Goal: Transaction & Acquisition: Purchase product/service

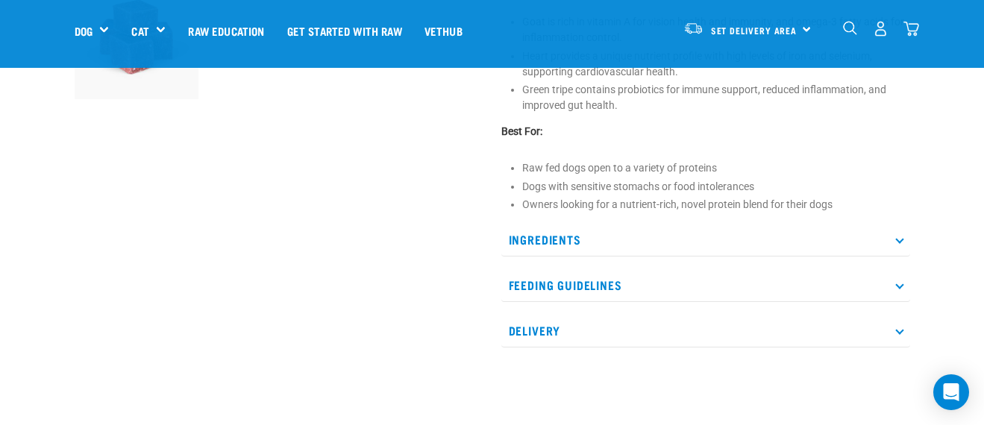
scroll to position [560, 0]
click at [651, 246] on p "Ingredients" at bounding box center [706, 239] width 409 height 34
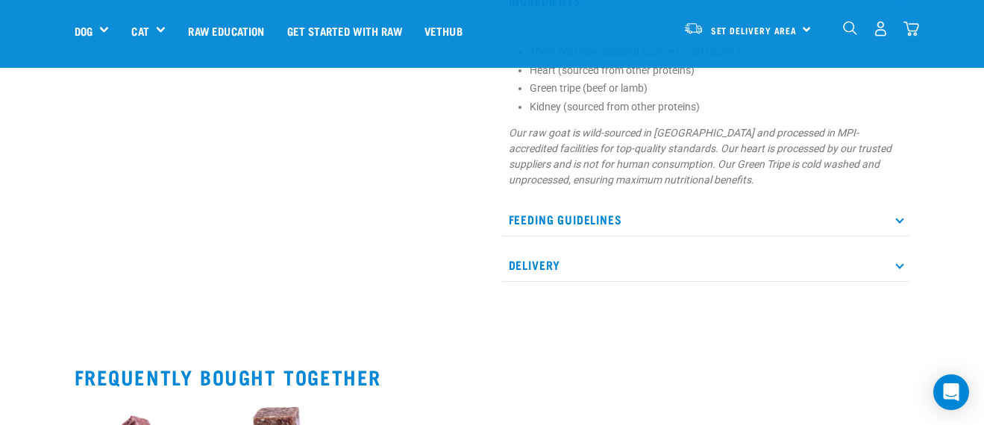
scroll to position [799, 0]
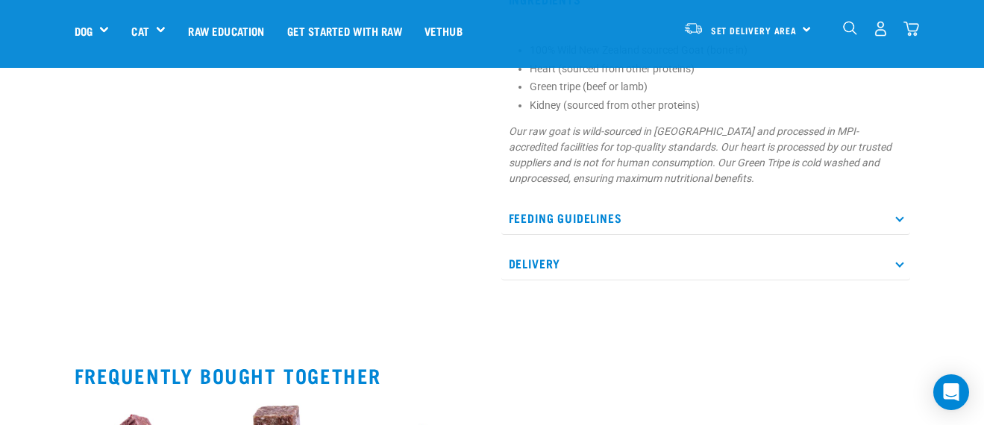
click at [655, 225] on p "Feeding Guidelines" at bounding box center [706, 219] width 409 height 34
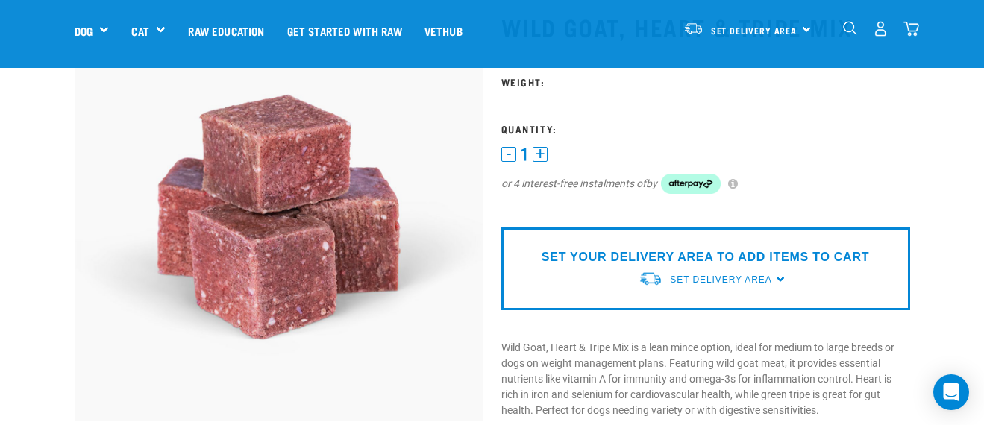
scroll to position [99, 0]
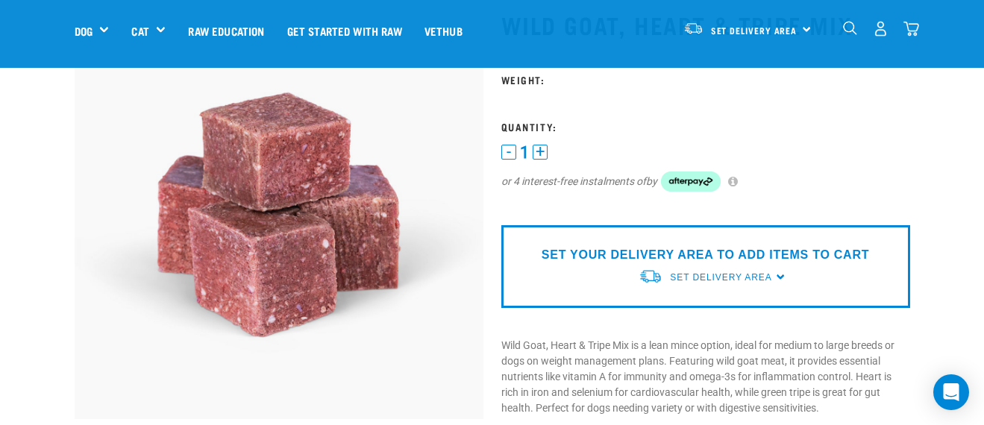
click at [546, 149] on button "+" at bounding box center [540, 152] width 15 height 15
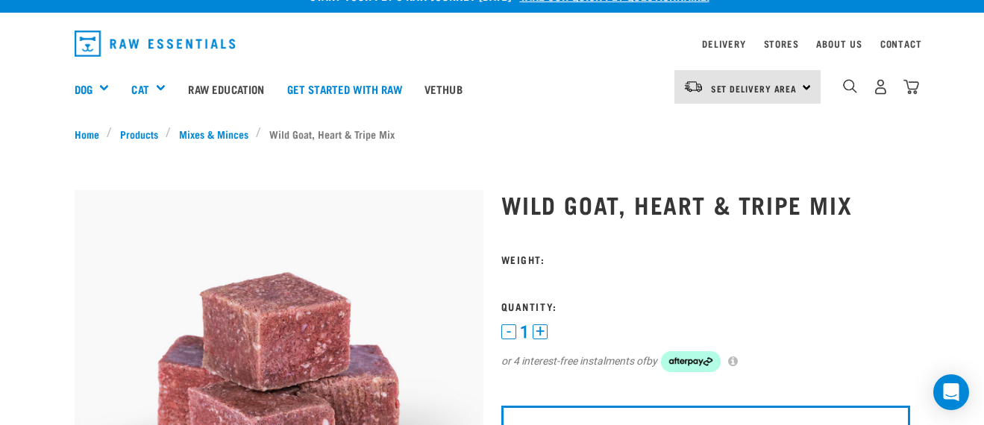
scroll to position [26, 0]
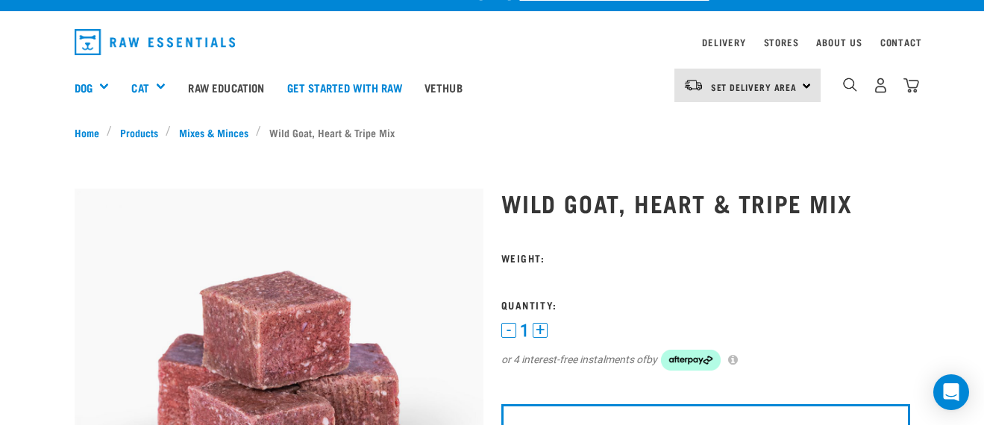
click at [540, 331] on button "+" at bounding box center [540, 330] width 15 height 15
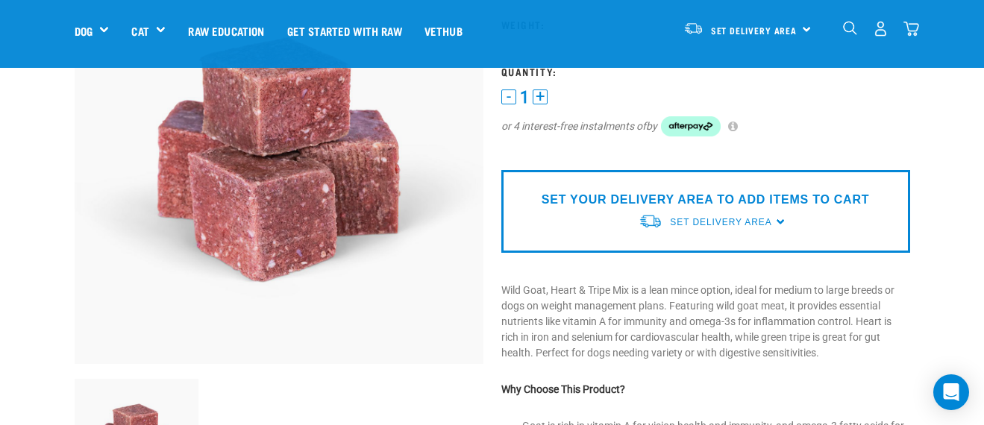
scroll to position [154, 0]
click at [625, 196] on p "SET YOUR DELIVERY AREA TO ADD ITEMS TO CART" at bounding box center [706, 199] width 328 height 18
click at [776, 224] on div "SET YOUR DELIVERY AREA TO ADD ITEMS TO CART Set Delivery Area North Island Sout…" at bounding box center [706, 210] width 409 height 83
click at [762, 225] on span "Set Delivery Area" at bounding box center [721, 221] width 102 height 10
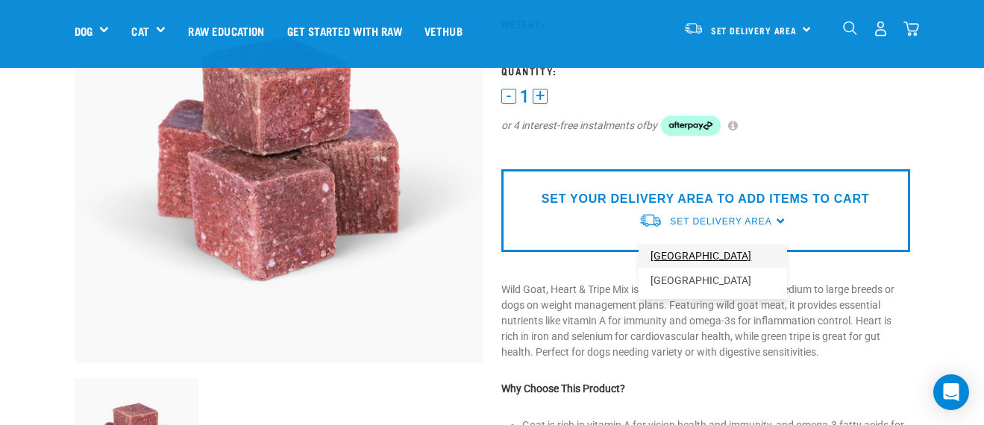
click at [698, 262] on link "[GEOGRAPHIC_DATA]" at bounding box center [713, 256] width 149 height 25
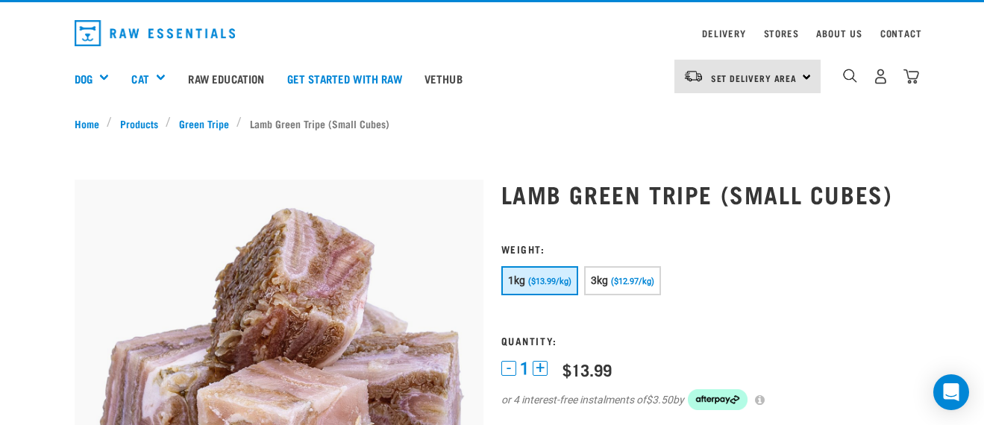
scroll to position [37, 0]
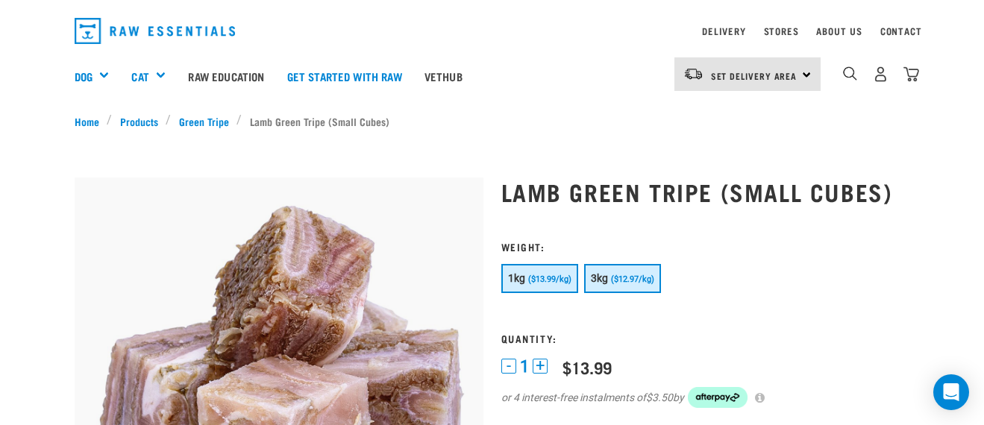
click at [603, 278] on span "3kg" at bounding box center [600, 278] width 18 height 12
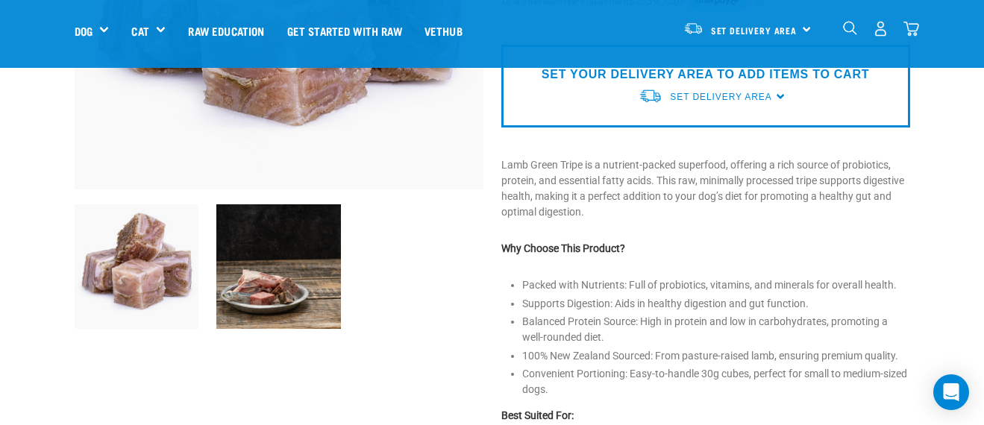
scroll to position [331, 0]
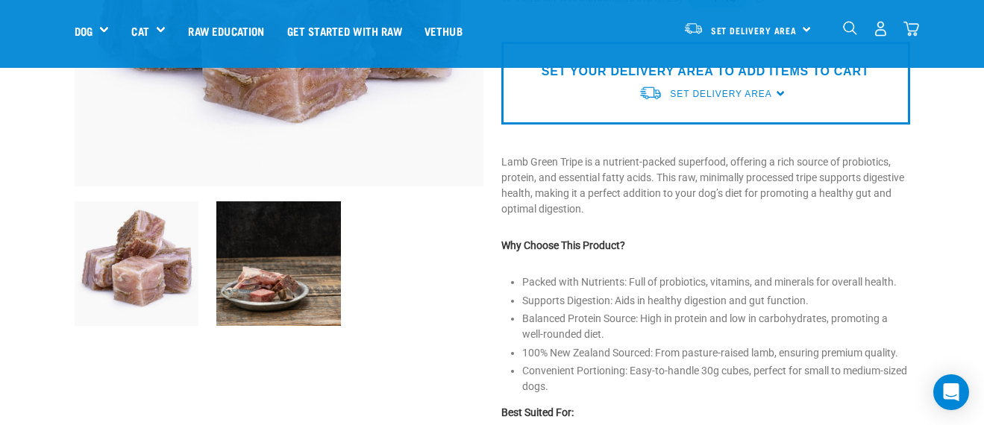
click at [299, 268] on img at bounding box center [278, 264] width 125 height 125
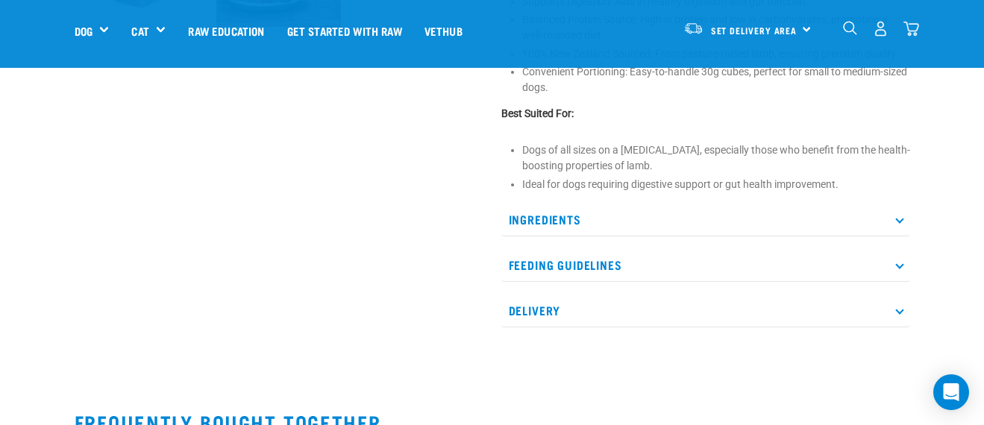
scroll to position [632, 0]
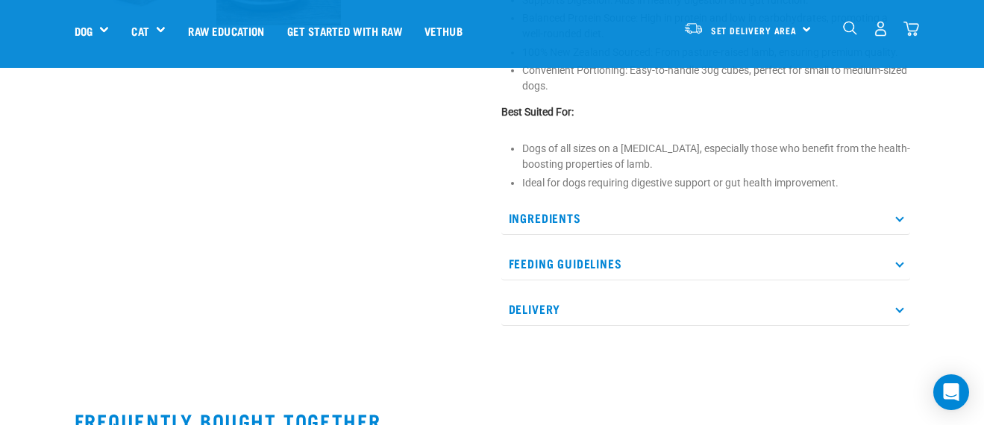
click at [545, 205] on p "Ingredients" at bounding box center [706, 219] width 409 height 34
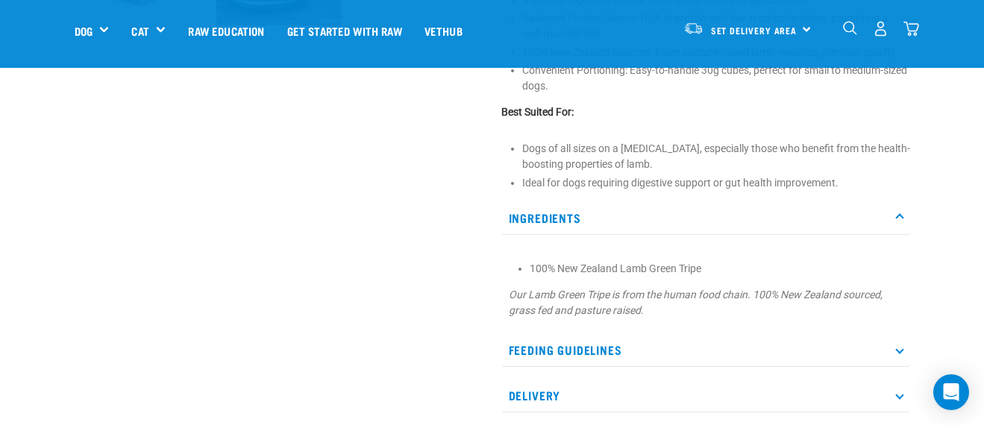
click at [545, 205] on p "Ingredients" at bounding box center [706, 219] width 409 height 34
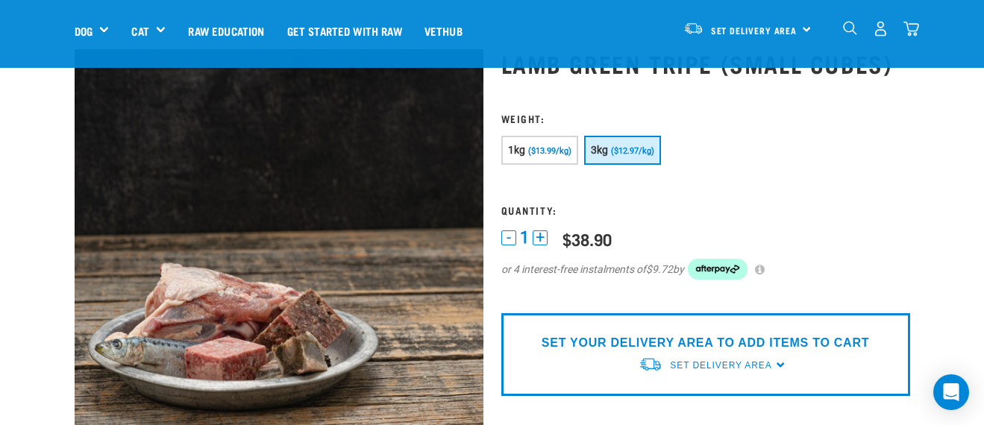
scroll to position [64, 0]
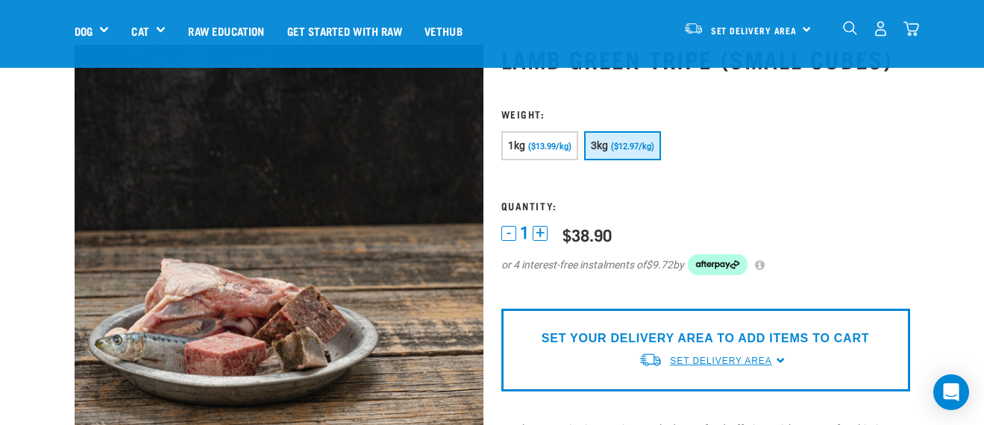
click at [744, 357] on span "Set Delivery Area" at bounding box center [721, 361] width 102 height 10
click at [693, 396] on link "[GEOGRAPHIC_DATA]" at bounding box center [713, 396] width 149 height 25
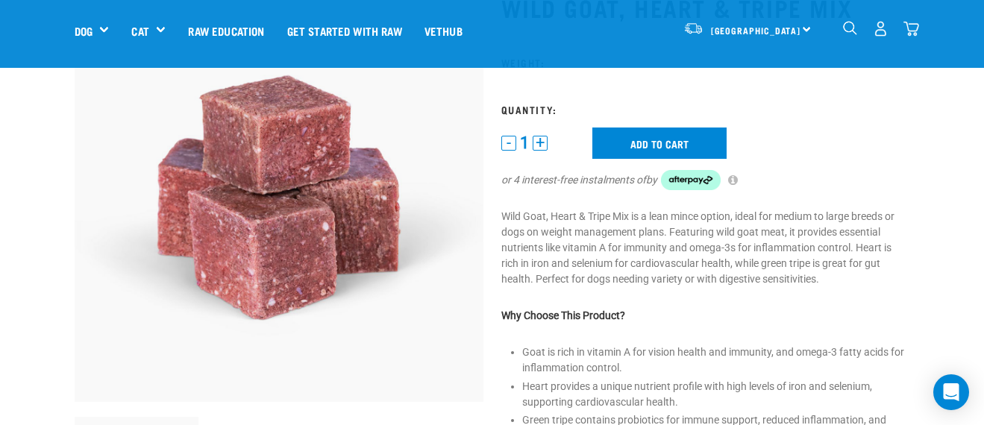
scroll to position [114, 0]
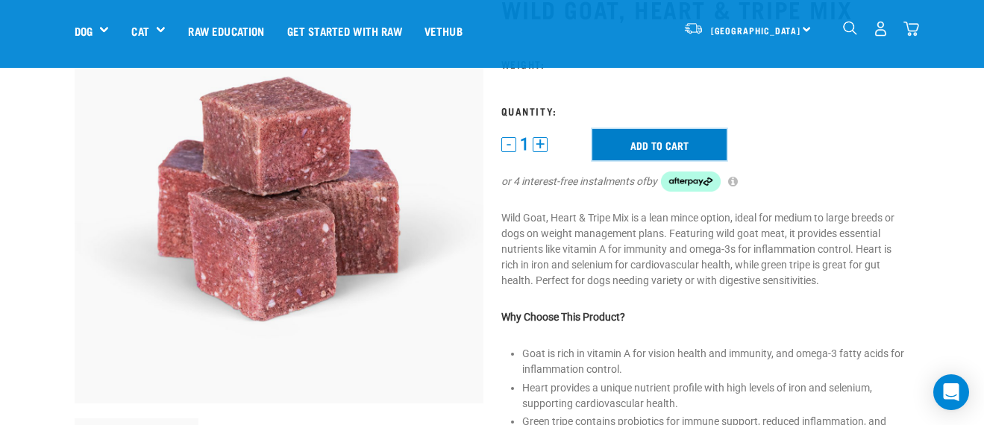
click at [658, 151] on input "Add to cart" at bounding box center [660, 144] width 134 height 31
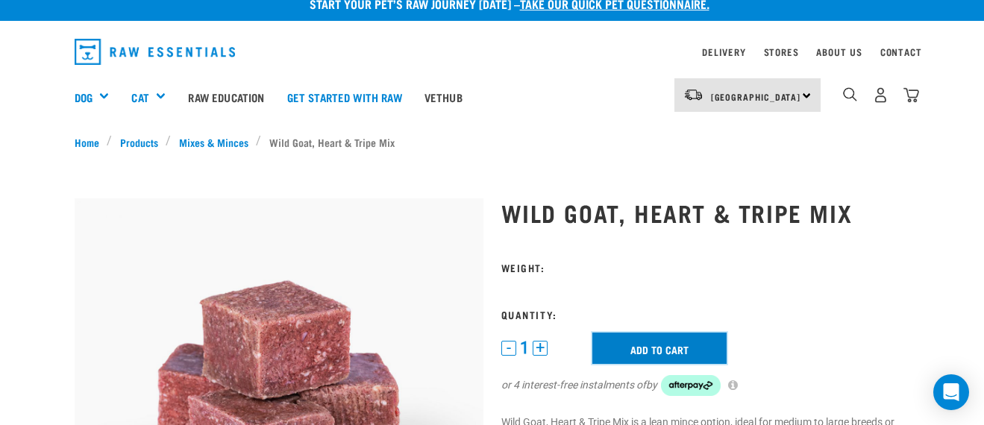
scroll to position [1, 0]
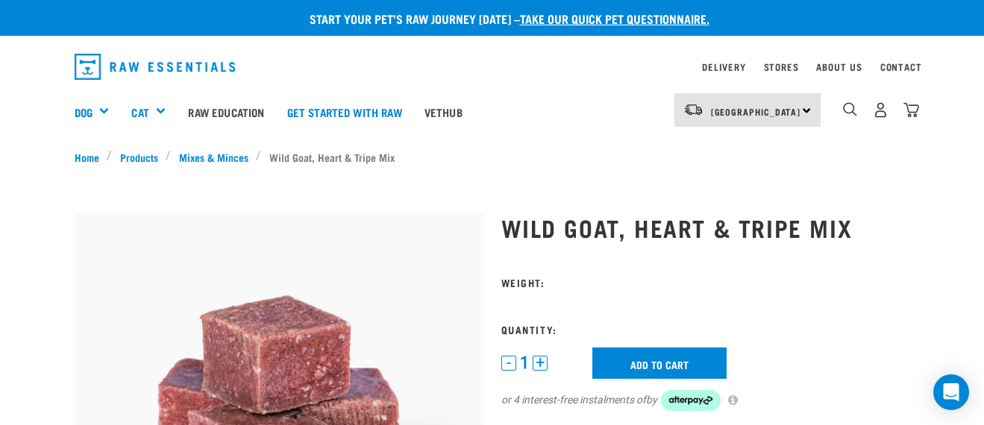
click at [543, 360] on button "+" at bounding box center [540, 363] width 15 height 15
click at [572, 278] on h3 "Weight:" at bounding box center [706, 282] width 409 height 11
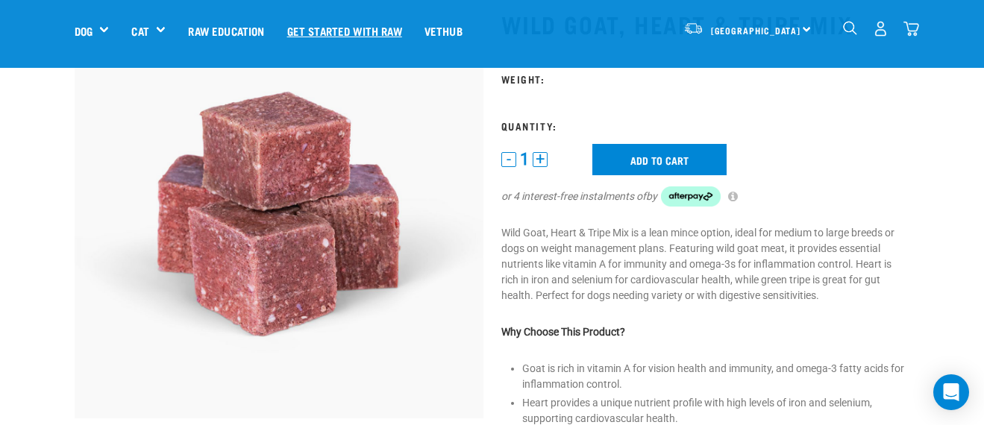
scroll to position [93, 0]
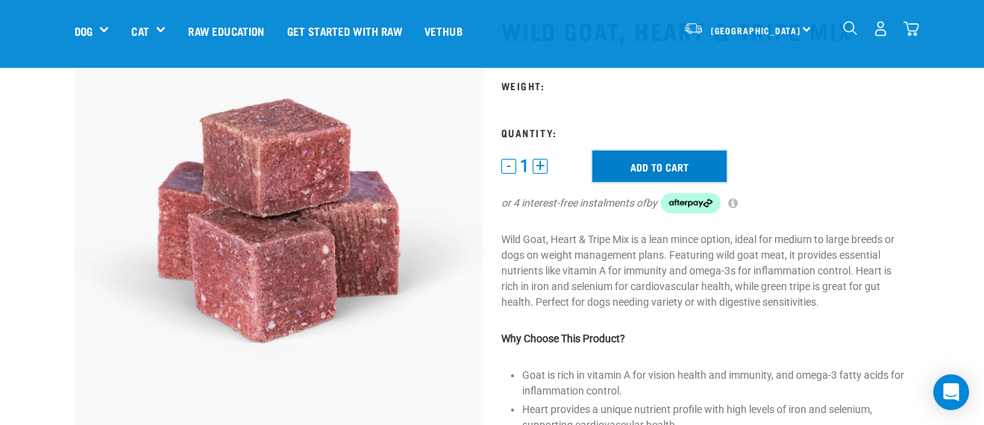
click at [631, 165] on input "Add to cart" at bounding box center [660, 166] width 134 height 31
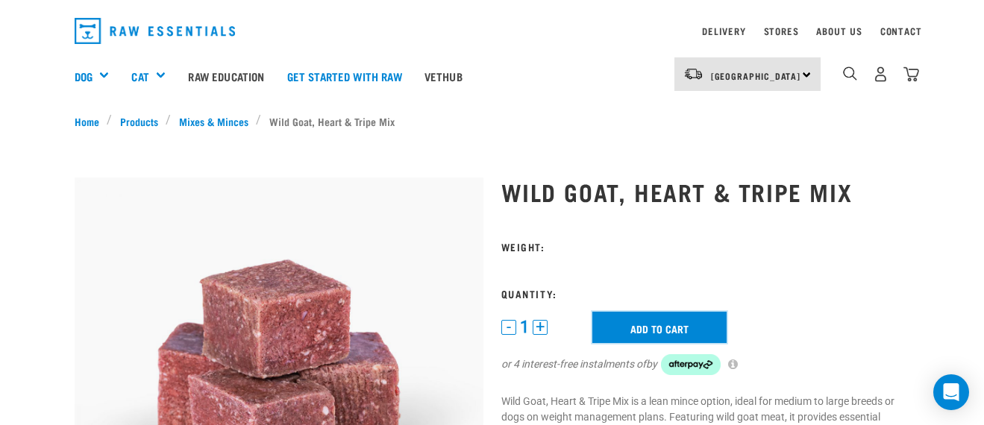
scroll to position [0, 0]
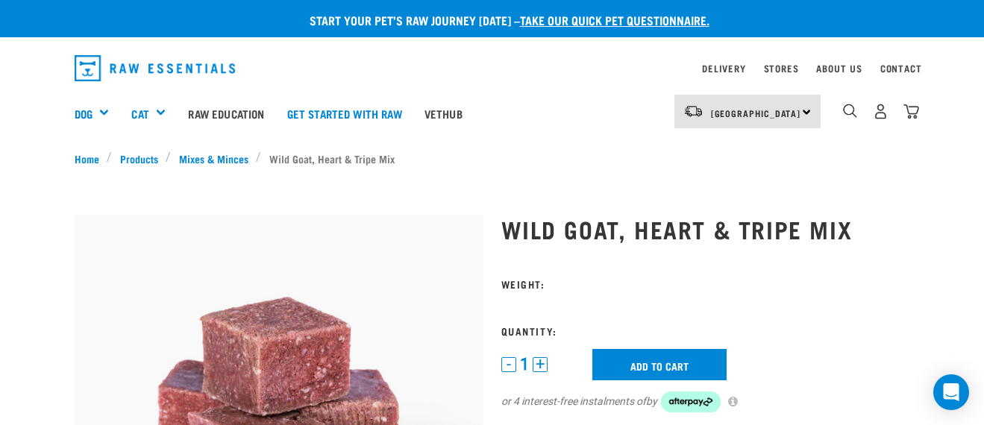
click at [781, 113] on div "North Island North Island South Island" at bounding box center [748, 112] width 146 height 34
click at [737, 157] on link "[GEOGRAPHIC_DATA]" at bounding box center [746, 153] width 143 height 33
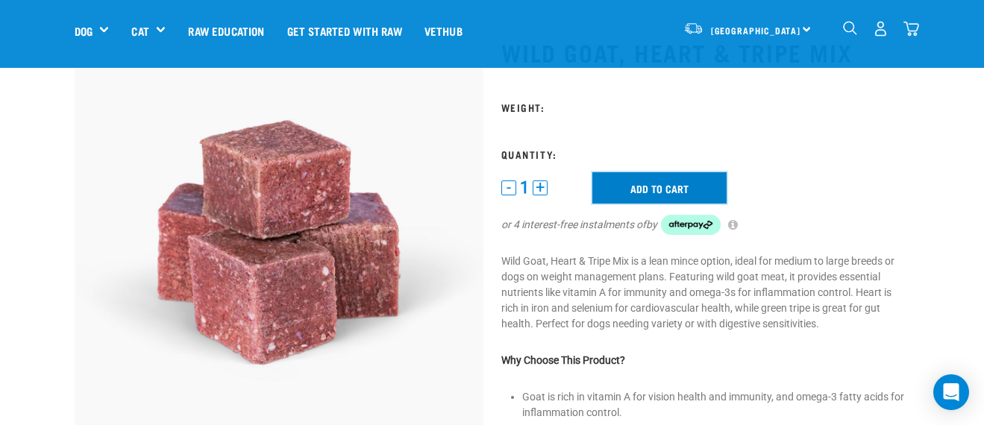
click at [656, 186] on input "Add to cart" at bounding box center [660, 187] width 134 height 31
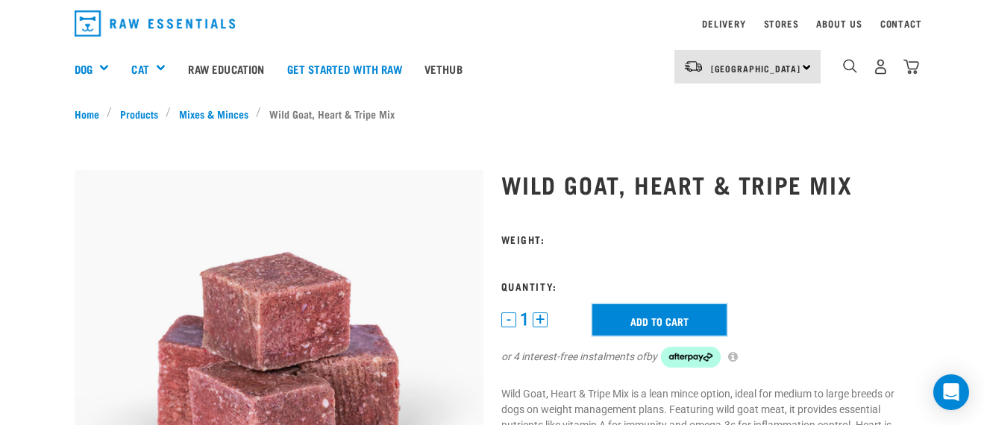
scroll to position [36, 0]
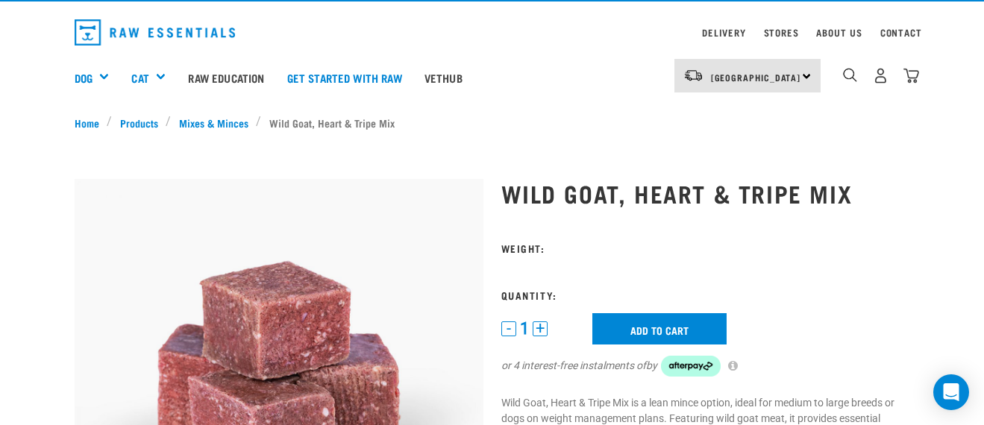
click at [540, 327] on button "+" at bounding box center [540, 329] width 15 height 15
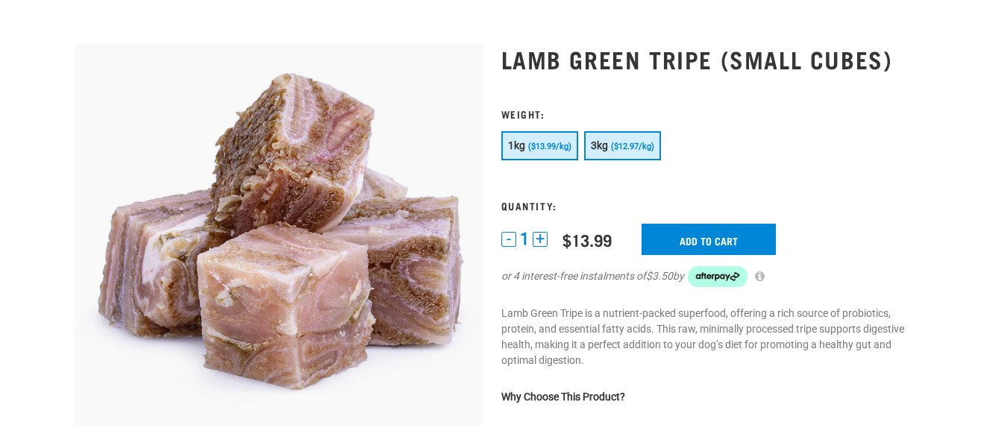
click at [599, 140] on span "3kg" at bounding box center [600, 146] width 18 height 12
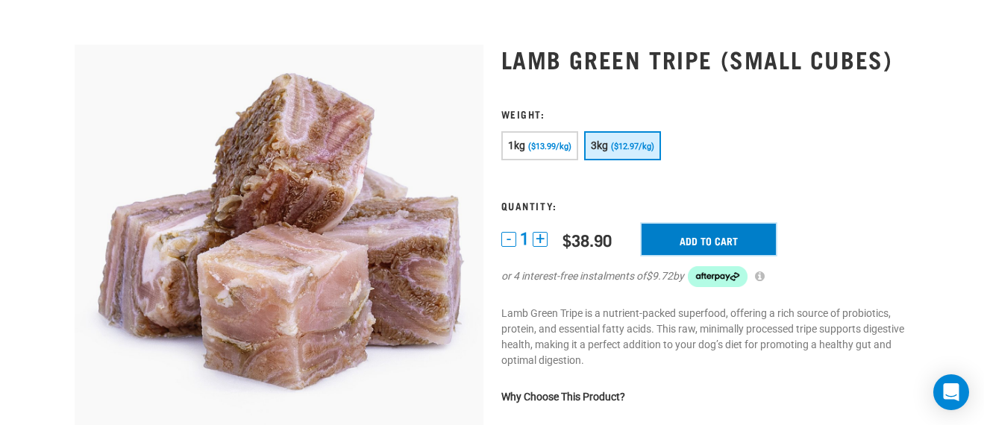
click at [681, 236] on input "Add to cart" at bounding box center [709, 239] width 134 height 31
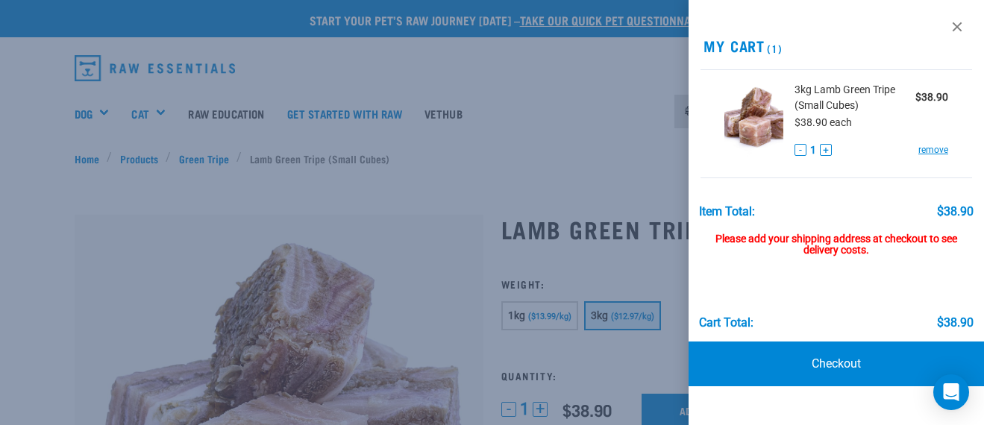
click at [914, 104] on span "3kg Lamb Green Tripe (Small Cubes)" at bounding box center [855, 97] width 121 height 31
click at [854, 226] on div "Please add your shipping address at checkout to see delivery costs." at bounding box center [836, 238] width 275 height 39
click at [854, 242] on div "Please add your shipping address at checkout to see delivery costs." at bounding box center [836, 238] width 275 height 39
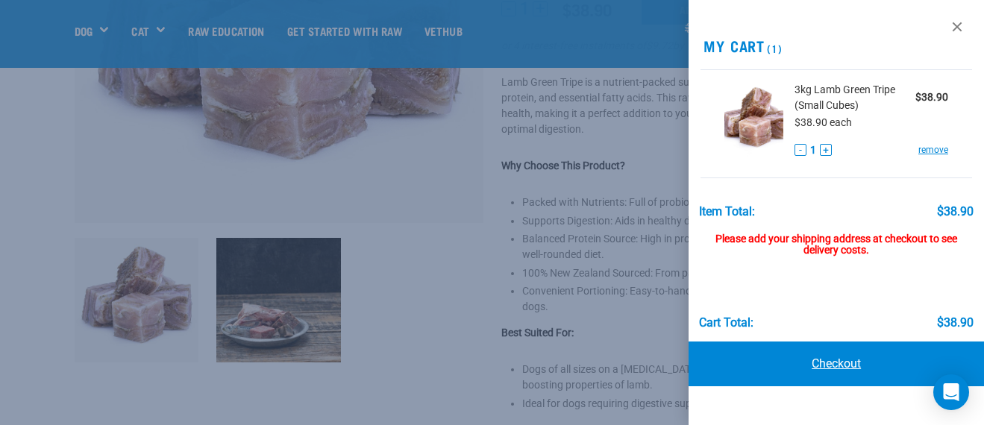
scroll to position [352, 0]
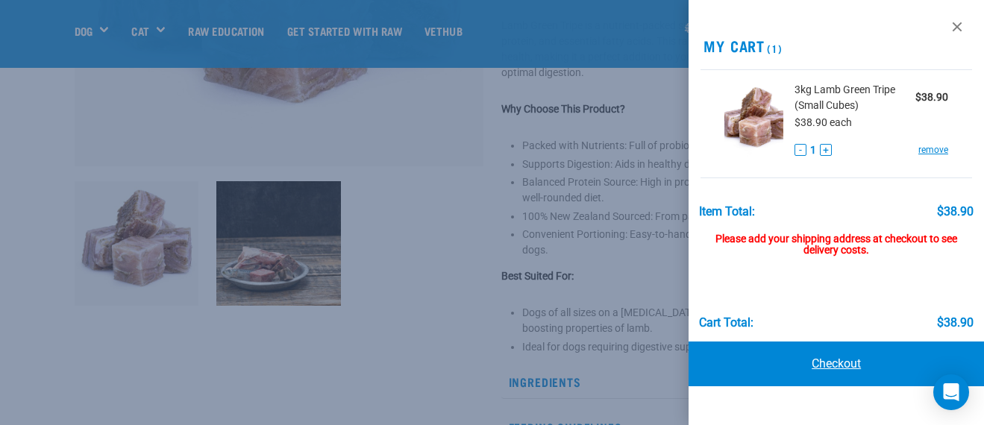
click at [857, 368] on link "Checkout" at bounding box center [837, 364] width 296 height 45
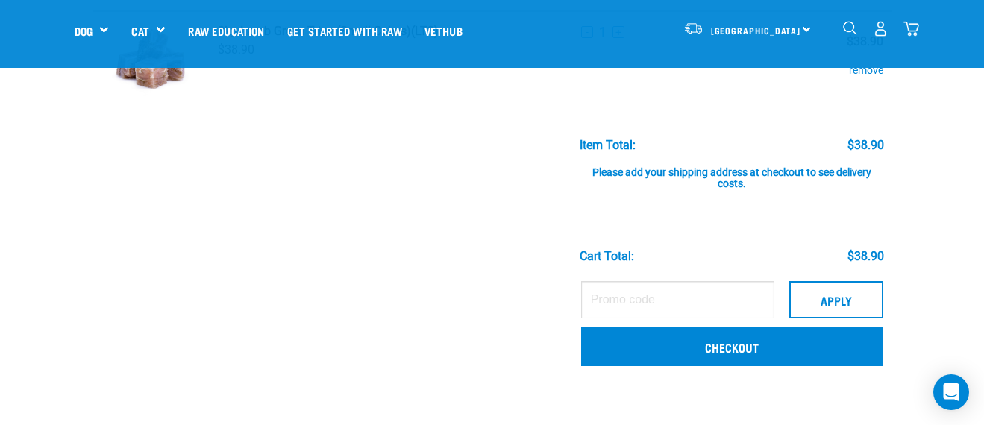
scroll to position [116, 0]
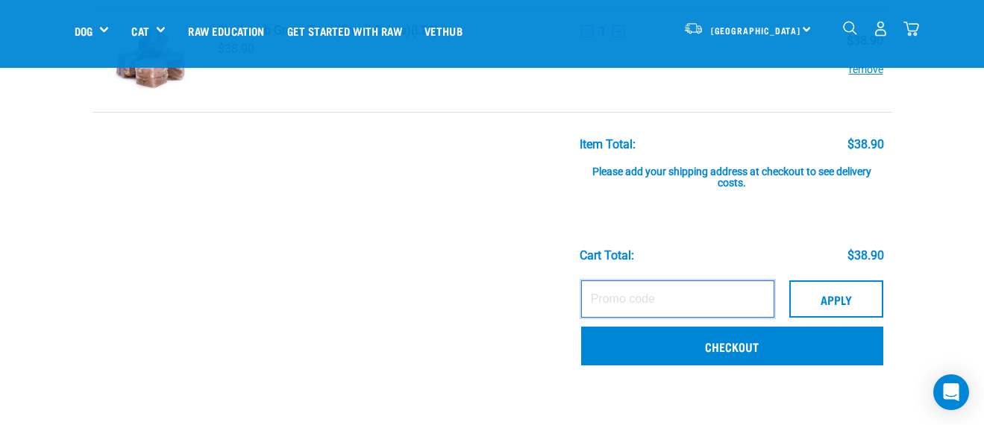
click at [713, 297] on input "text" at bounding box center [677, 299] width 193 height 37
paste input "SKINHEALTH15"
type input "SKINHEALTH15"
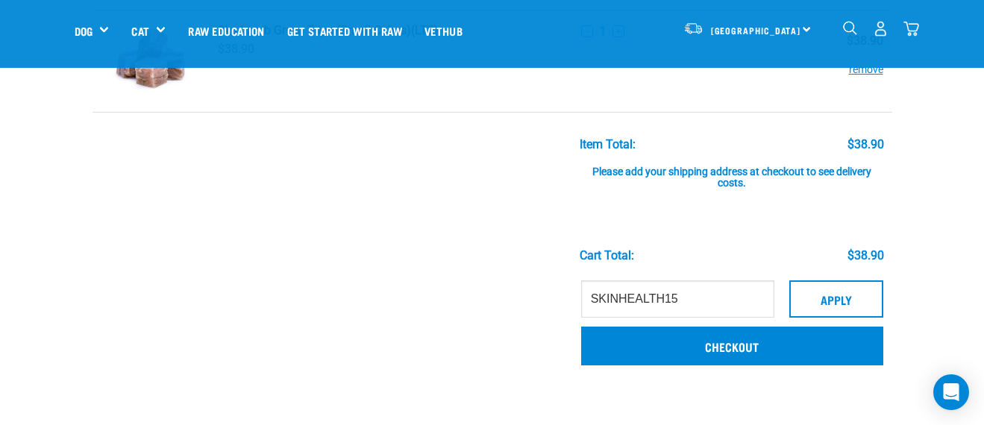
click at [711, 225] on div "Cart total: $38.90" at bounding box center [732, 226] width 305 height 73
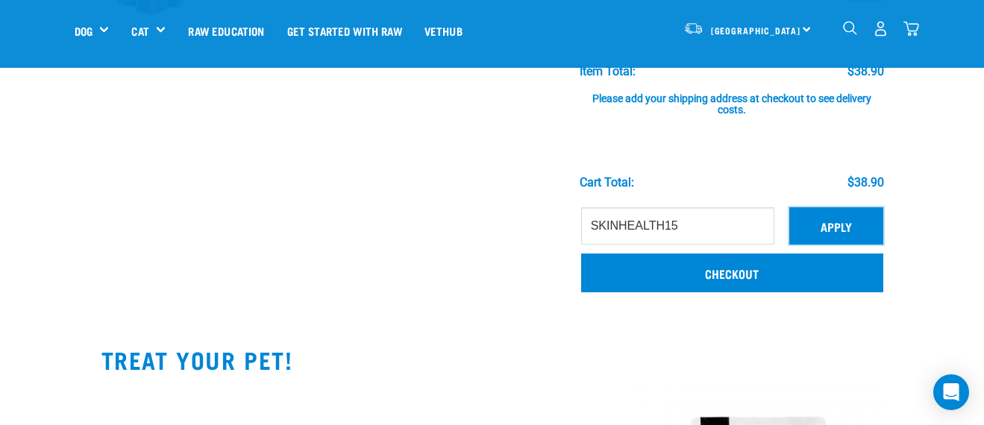
click at [803, 237] on button "Apply" at bounding box center [837, 225] width 94 height 37
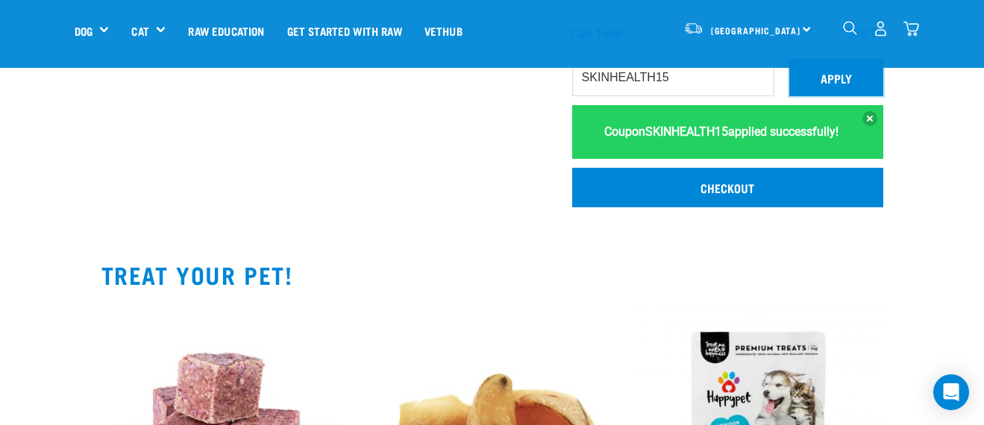
scroll to position [328, 0]
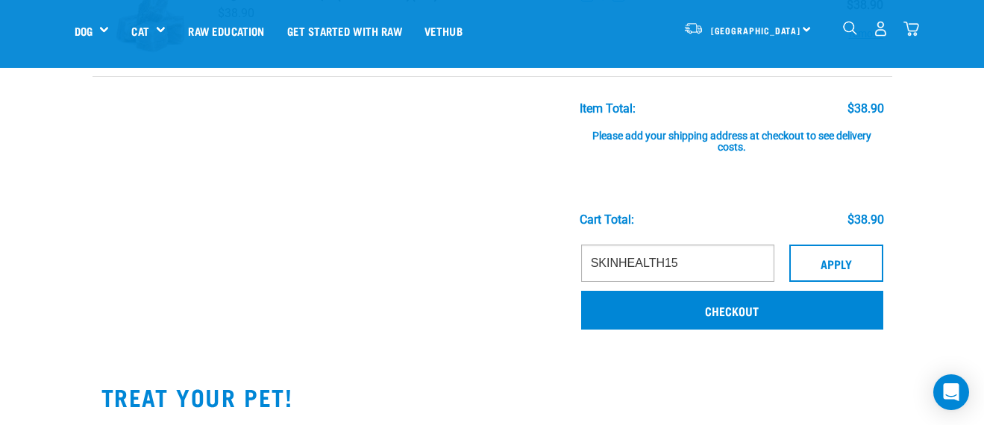
scroll to position [154, 0]
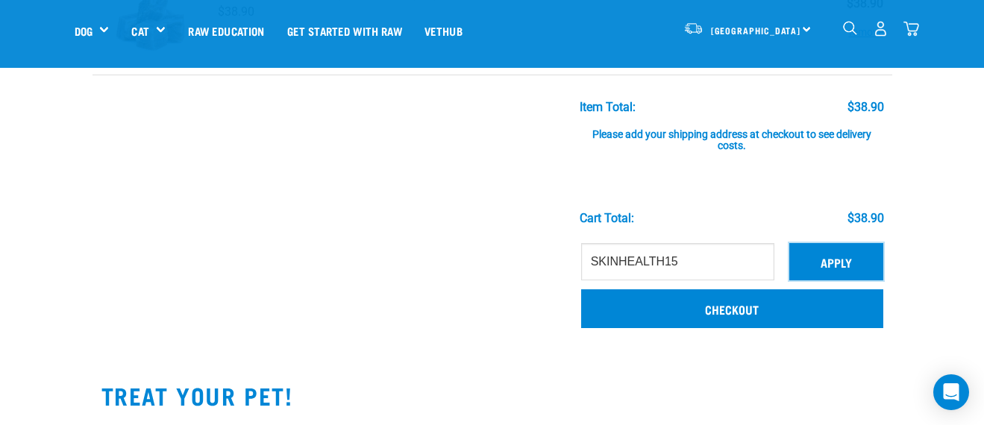
click at [812, 261] on button "Apply" at bounding box center [837, 261] width 94 height 37
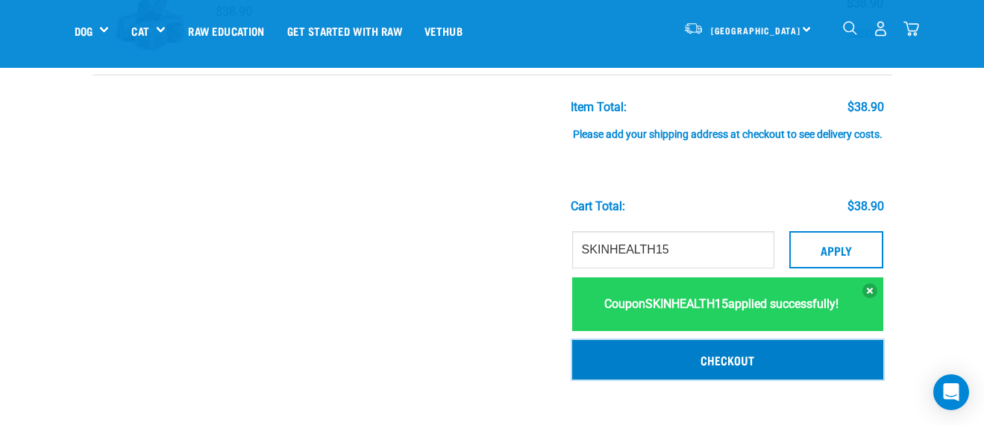
click at [752, 377] on link "Checkout" at bounding box center [727, 359] width 311 height 39
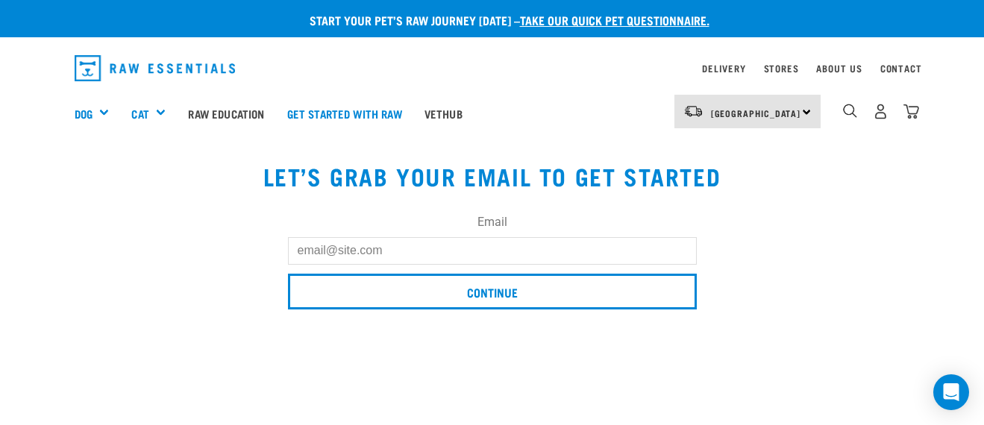
click at [576, 251] on input "Email" at bounding box center [492, 250] width 409 height 27
type input "liaokeren2013@gmail.com"
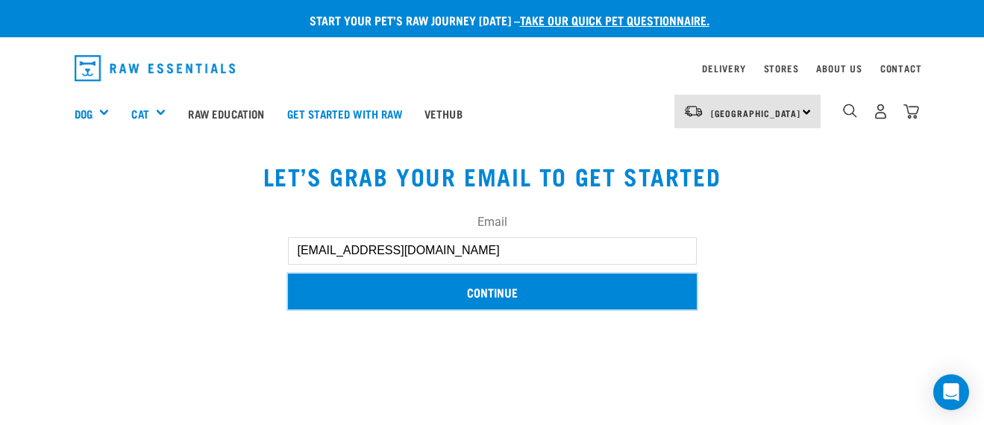
click at [497, 293] on input "Continue" at bounding box center [492, 292] width 409 height 36
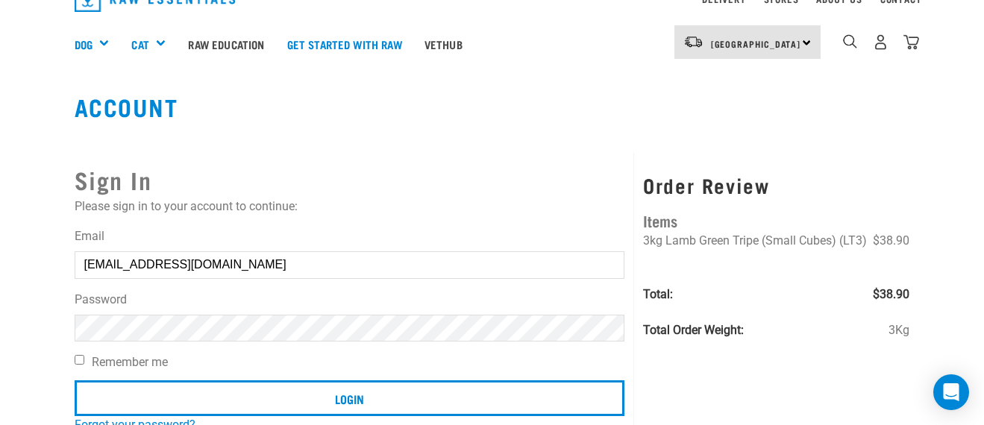
scroll to position [70, 0]
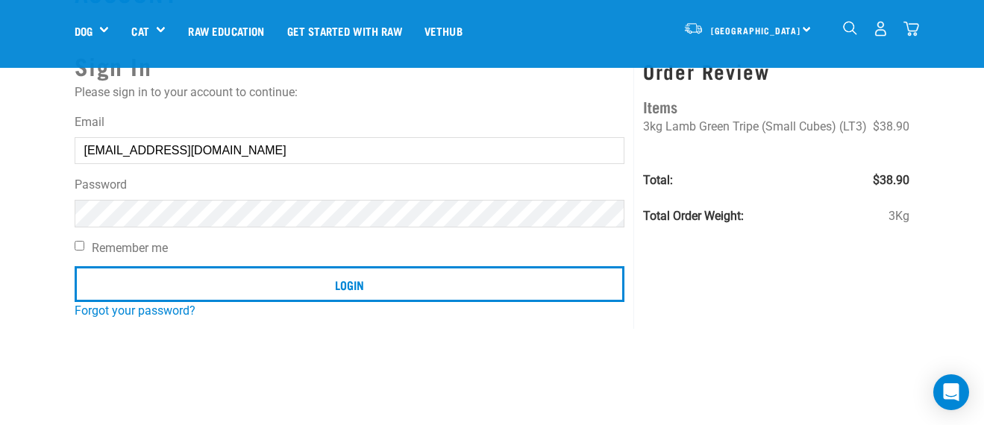
click at [139, 250] on label "Remember me" at bounding box center [350, 249] width 551 height 18
click at [84, 250] on input "Remember me" at bounding box center [80, 246] width 10 height 10
checkbox input "true"
click at [75, 266] on input "Login" at bounding box center [350, 284] width 551 height 36
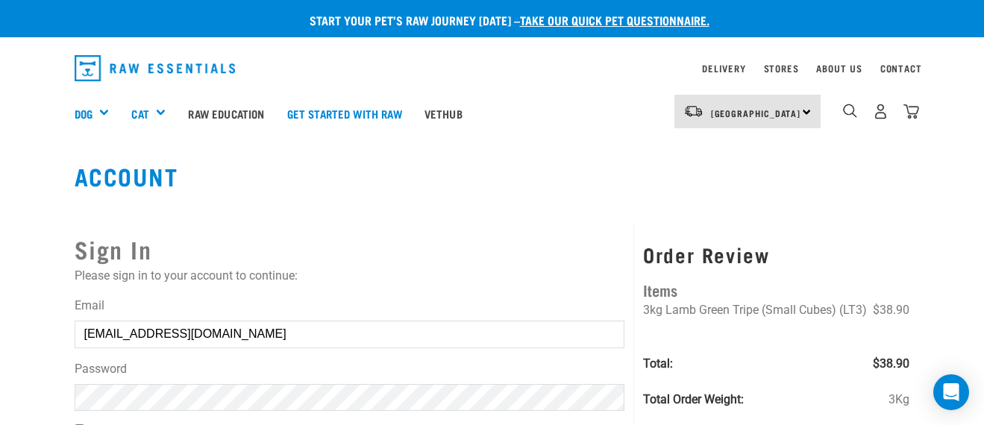
click at [34, 184] on button "delete" at bounding box center [26, 176] width 15 height 15
click at [0, 394] on article "Invalid username or password." at bounding box center [0, 212] width 0 height 425
click at [34, 184] on button "delete" at bounding box center [26, 176] width 15 height 15
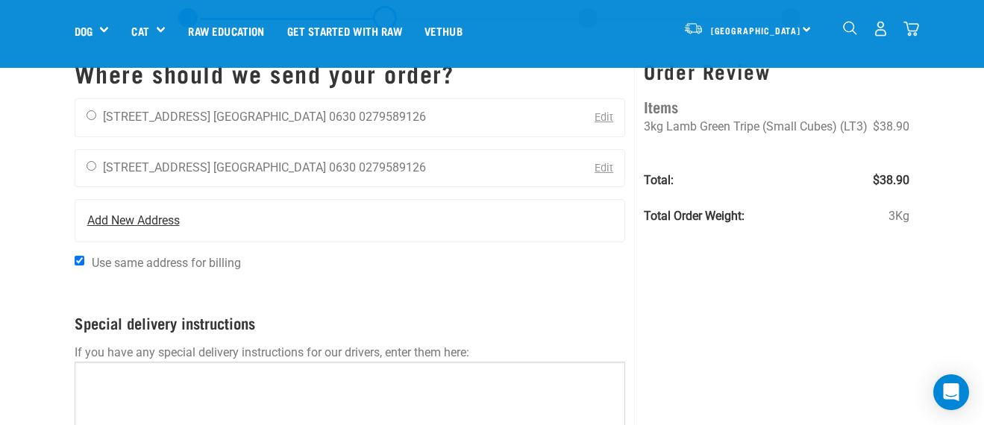
scroll to position [48, 0]
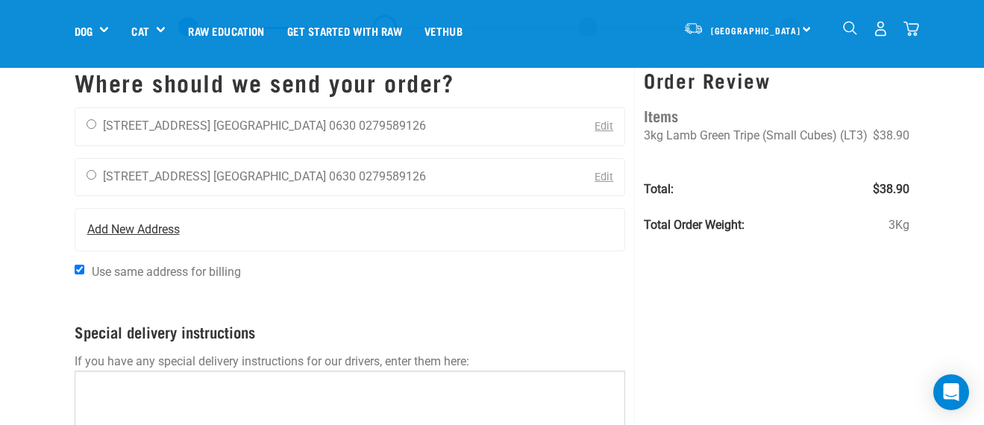
click at [153, 224] on span "Add New Address" at bounding box center [133, 230] width 93 height 18
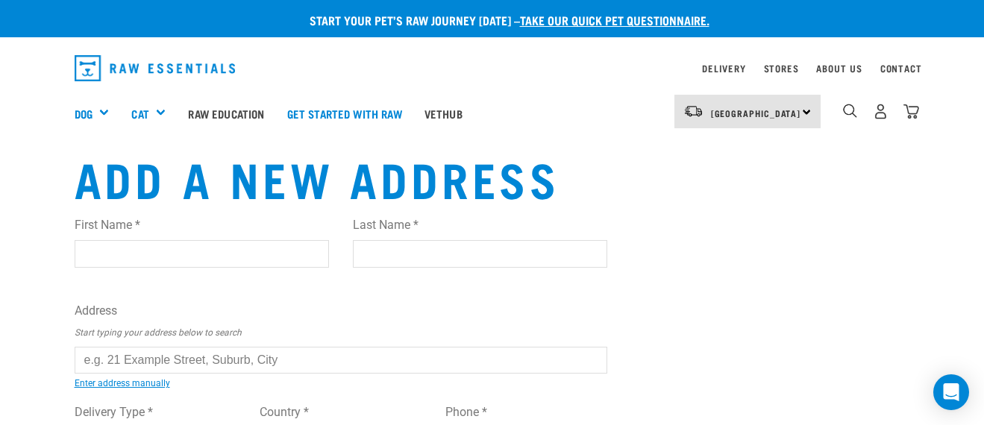
click at [153, 248] on input "First Name *" at bounding box center [202, 253] width 254 height 27
type input "Keren"
type input "Liao"
type input "[STREET_ADDRESS]"
type input "[GEOGRAPHIC_DATA]"
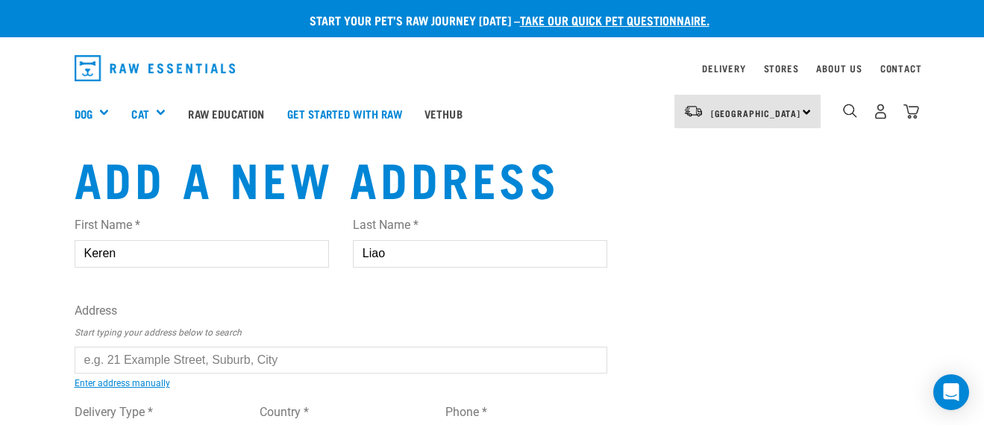
type input "0630"
type input "0279589126"
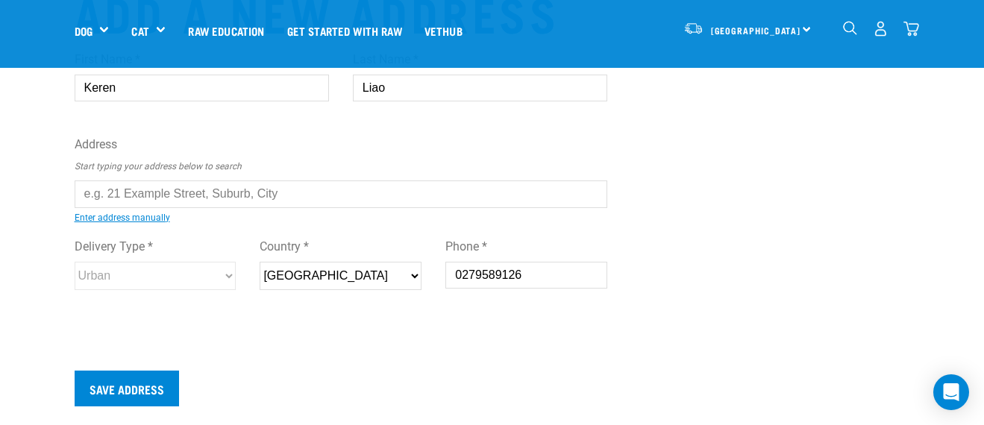
scroll to position [62, 0]
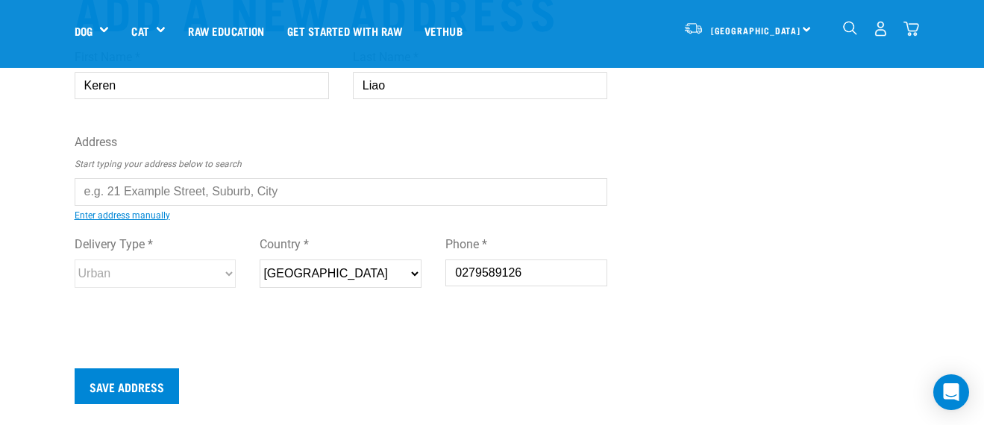
click at [238, 195] on input "text" at bounding box center [342, 191] width 534 height 27
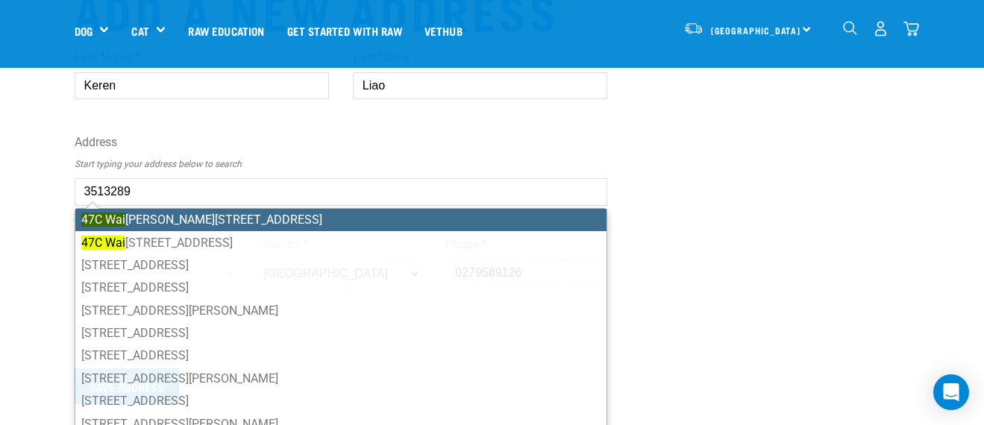
click at [259, 224] on li "47C Wai marie Street, St Heliers, Auckland 1071" at bounding box center [341, 220] width 532 height 22
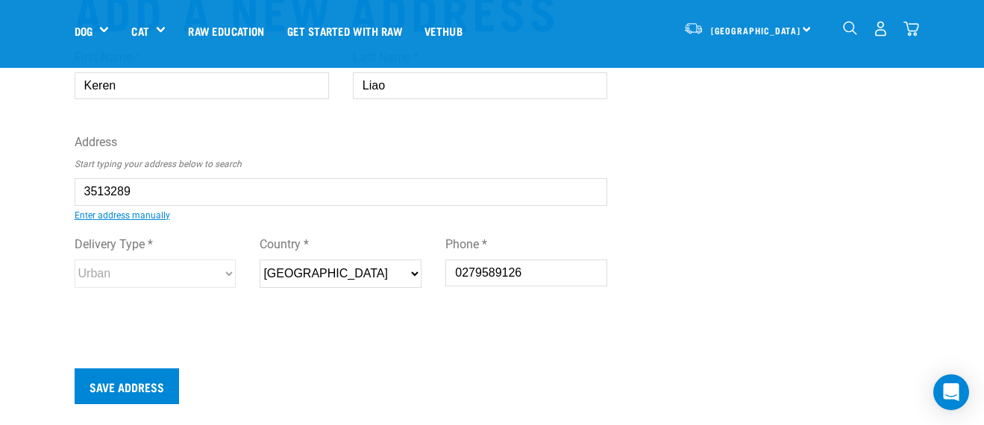
type input "47C Waimarie Street, St Heliers, Auckland 1071"
type input "47C Waimarie Street"
type input "St Heliers"
select select "AUK"
type input "1071"
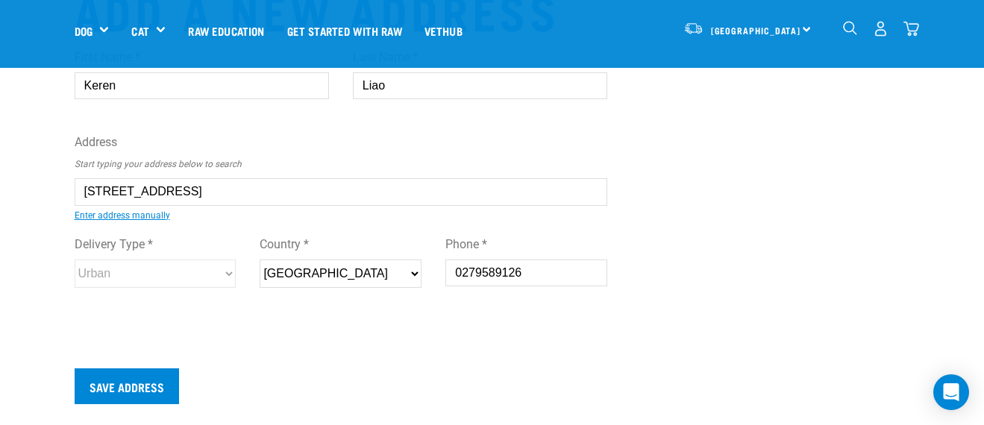
select select "Urban"
type input "47C Waimarie Street, St Heliers, Auckland 1071"
click at [163, 377] on input "Save Address" at bounding box center [127, 387] width 104 height 36
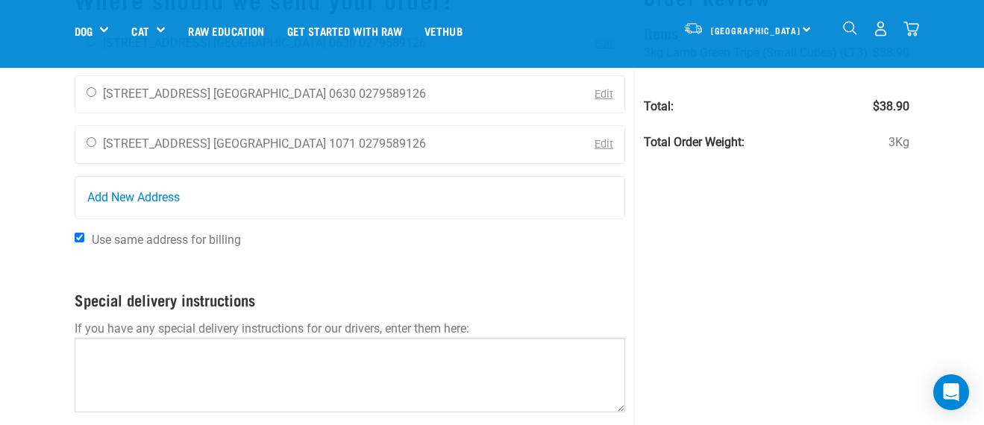
scroll to position [133, 0]
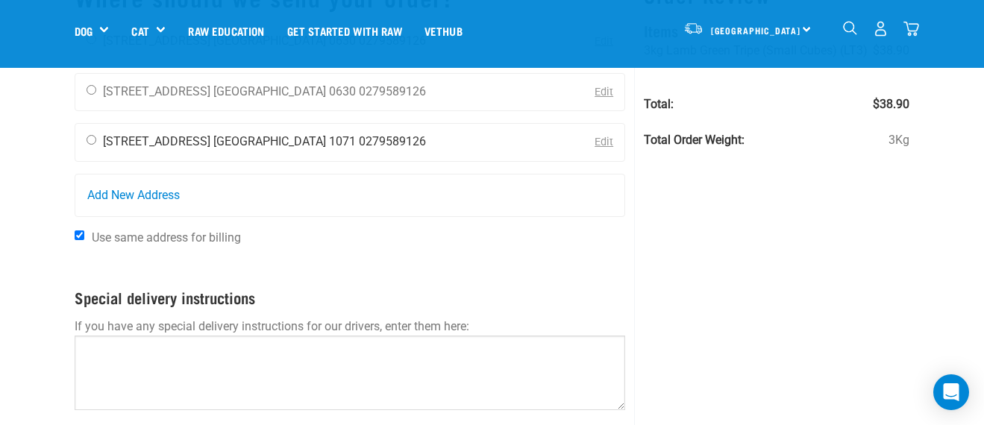
click at [95, 143] on input "radio" at bounding box center [92, 140] width 10 height 10
radio input "true"
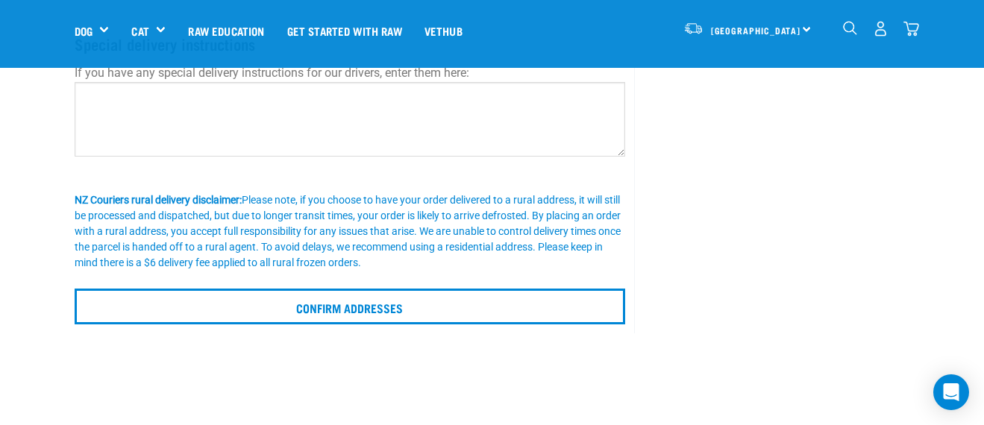
scroll to position [504, 0]
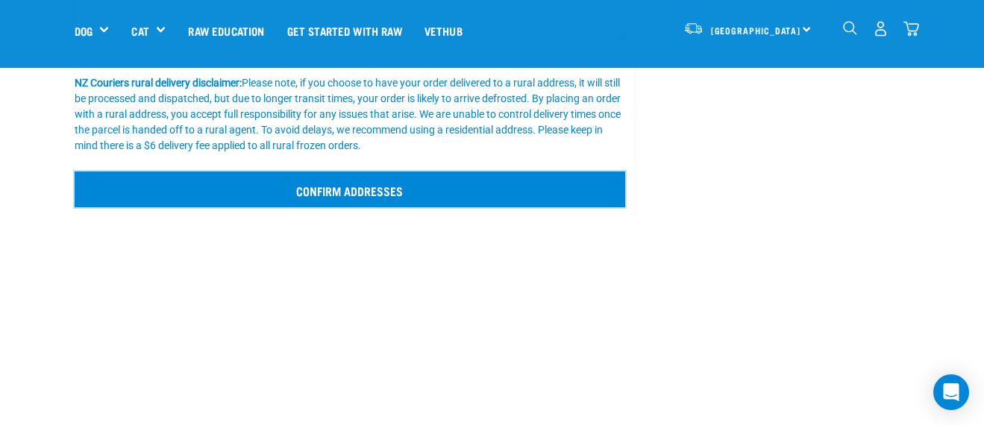
click at [306, 187] on input "Confirm addresses" at bounding box center [351, 190] width 552 height 36
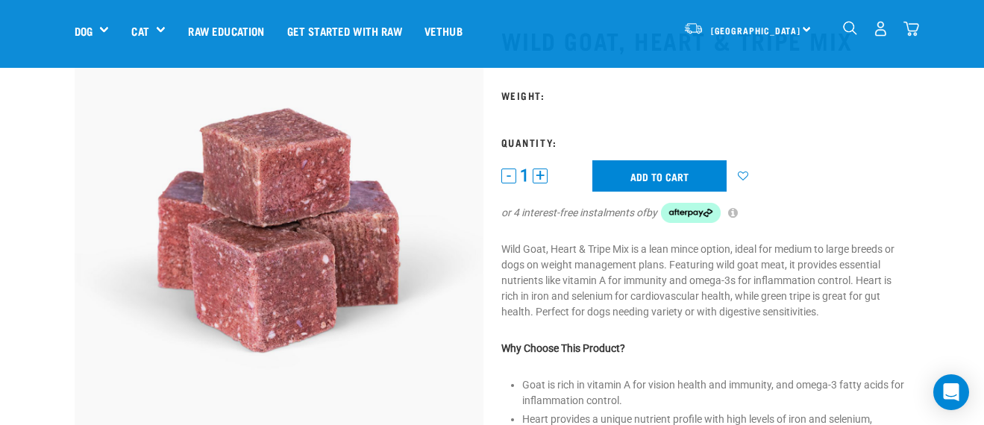
scroll to position [84, 0]
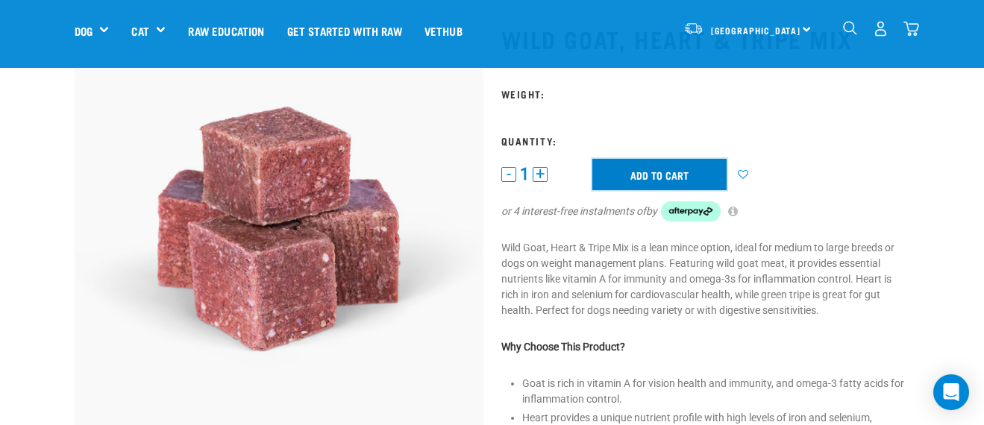
click at [662, 166] on input "Add to cart" at bounding box center [660, 174] width 134 height 31
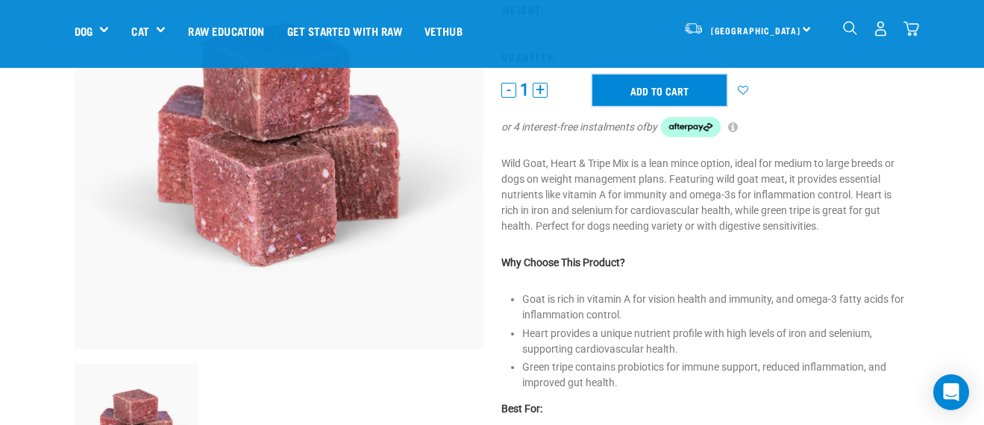
scroll to position [35, 0]
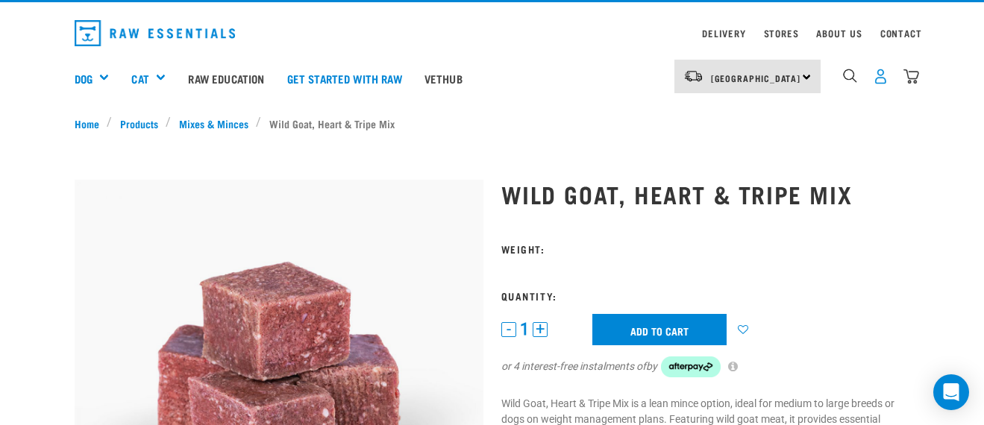
click at [885, 75] on img "dropdown navigation" at bounding box center [881, 77] width 16 height 16
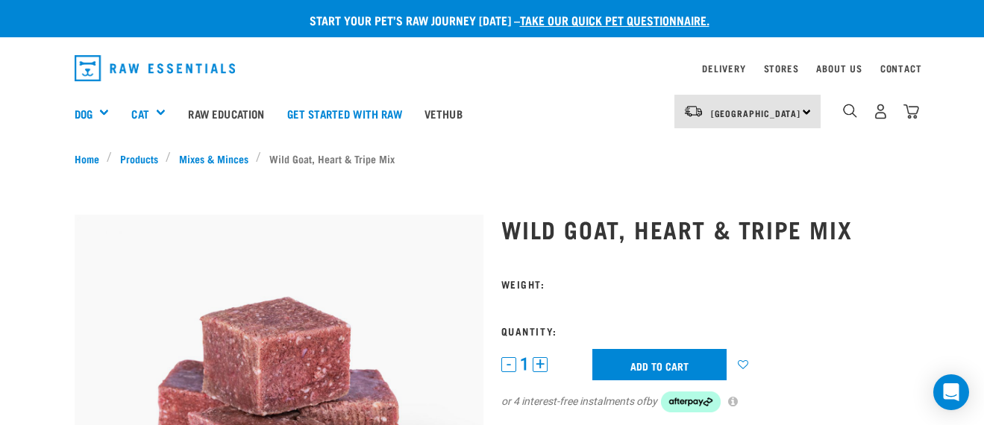
click at [555, 292] on form at bounding box center [706, 354] width 409 height 152
click at [547, 286] on h3 "Weight:" at bounding box center [706, 283] width 409 height 11
click at [552, 305] on form at bounding box center [706, 354] width 409 height 152
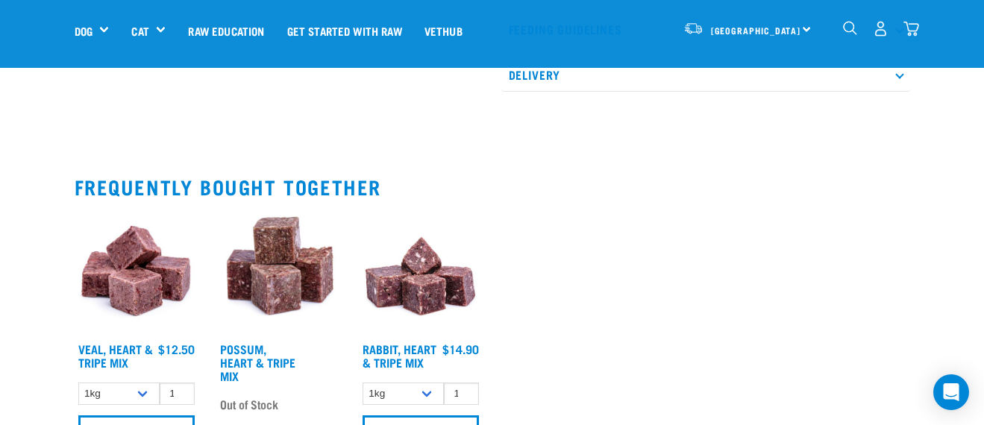
scroll to position [703, 0]
click at [430, 342] on h4 "Rabbit, Heart & Tripe Mix" at bounding box center [404, 357] width 82 height 30
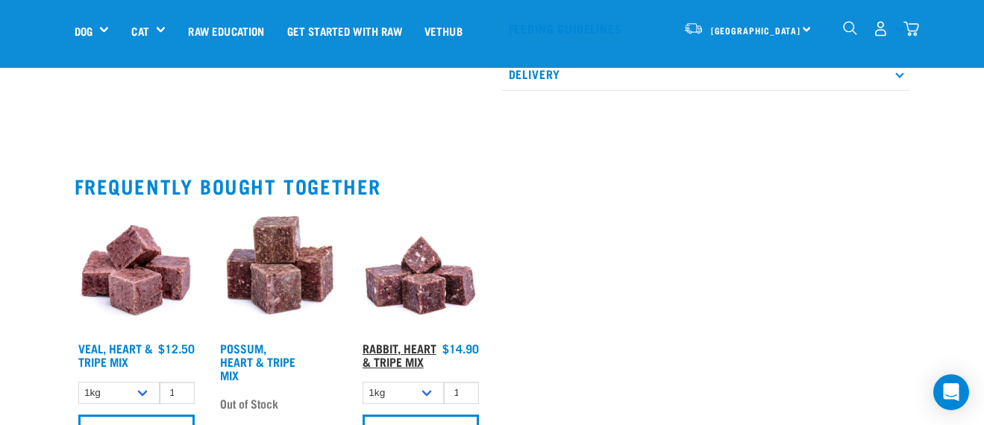
click at [419, 346] on link "Rabbit, Heart & Tripe Mix" at bounding box center [400, 355] width 74 height 20
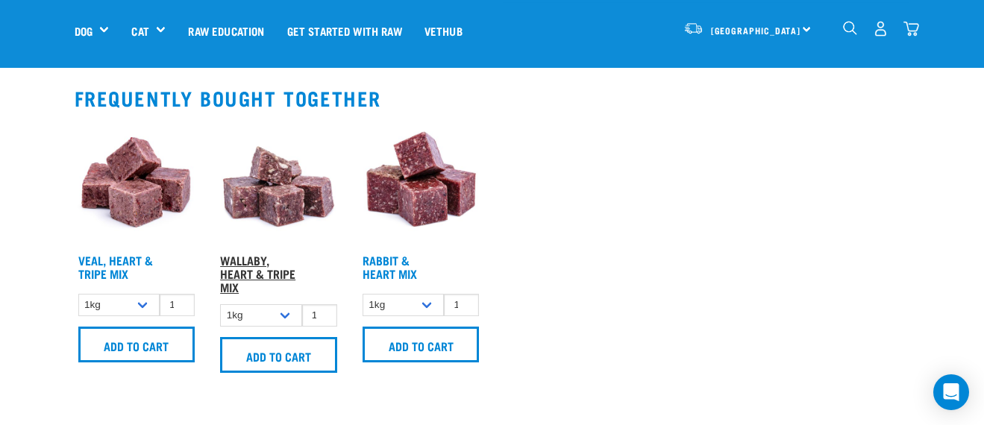
scroll to position [775, 0]
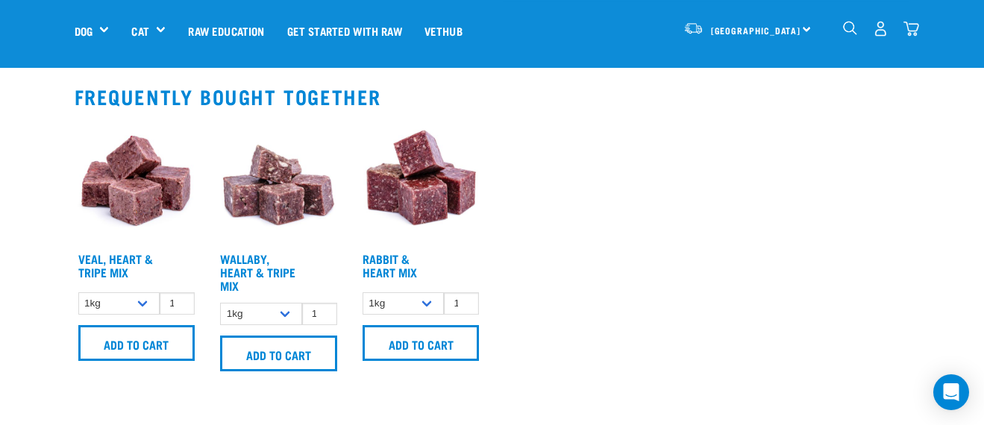
click at [264, 265] on h4 "Wallaby, Heart & Tripe Mix" at bounding box center [261, 272] width 82 height 40
click at [258, 266] on link "Wallaby, Heart & Tripe Mix" at bounding box center [257, 272] width 75 height 34
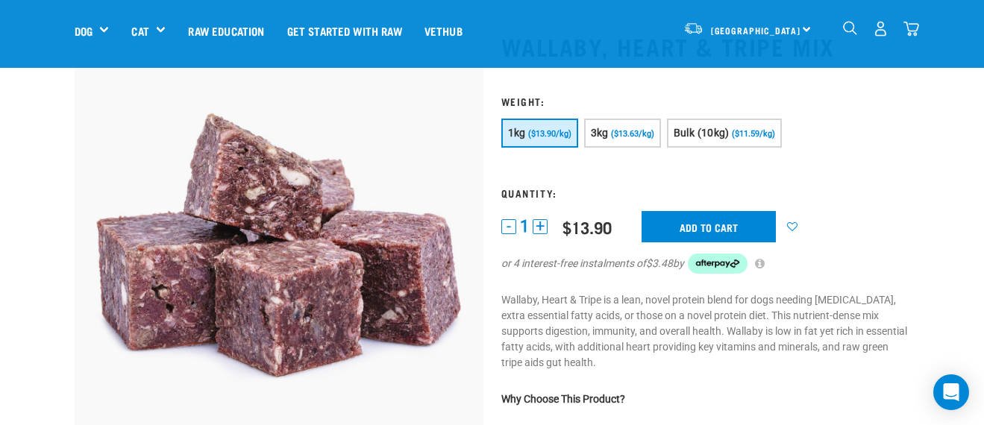
scroll to position [79, 0]
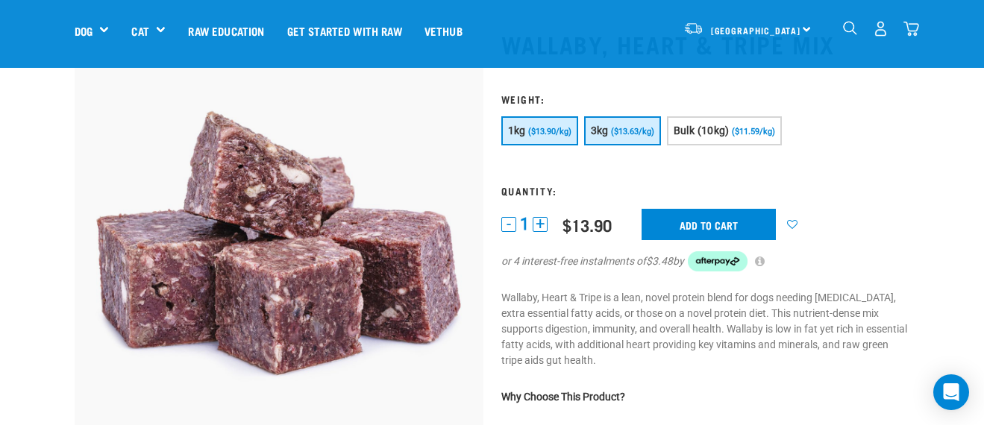
click at [637, 132] on span "($13.63/kg)" at bounding box center [632, 132] width 43 height 10
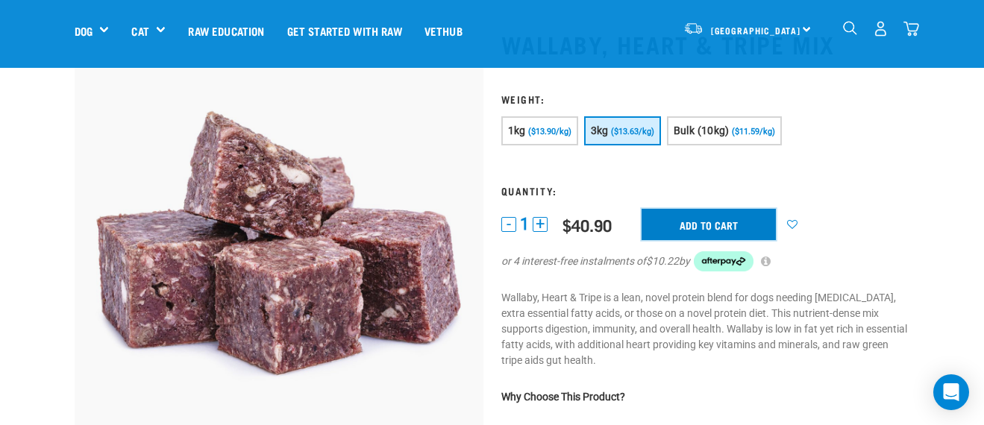
click at [702, 225] on input "Add to cart" at bounding box center [709, 224] width 134 height 31
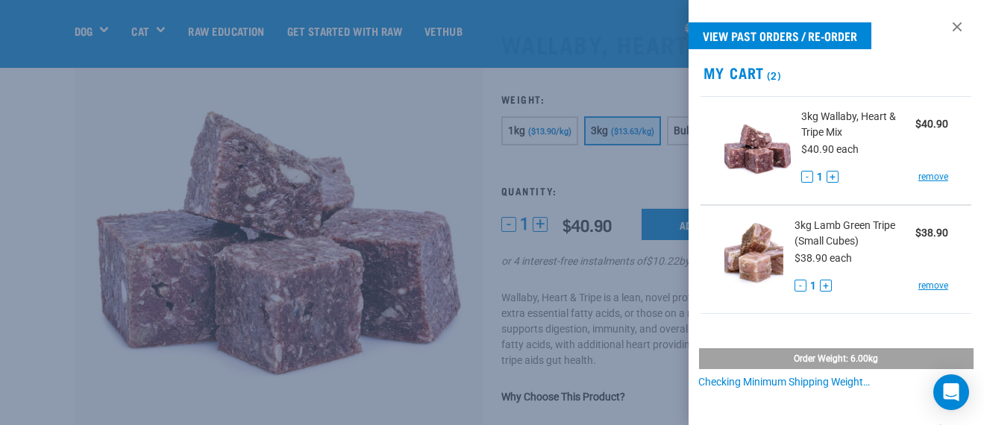
click at [908, 25] on div at bounding box center [492, 212] width 984 height 425
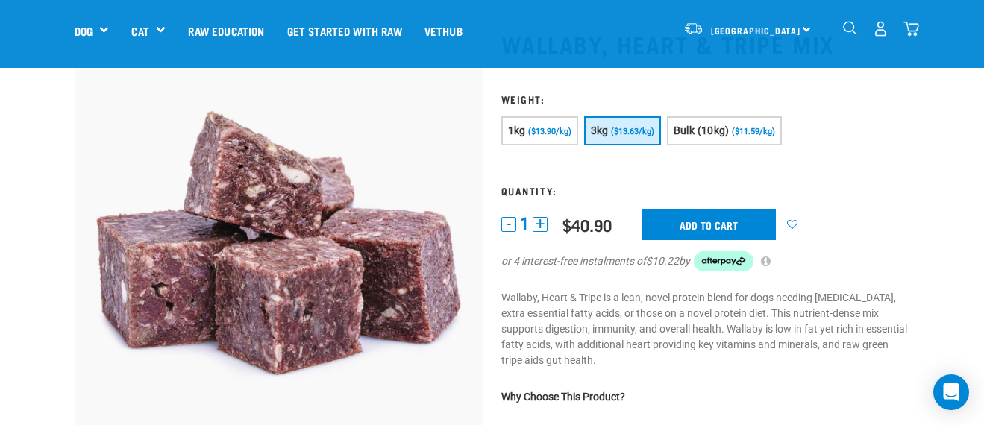
scroll to position [0, 0]
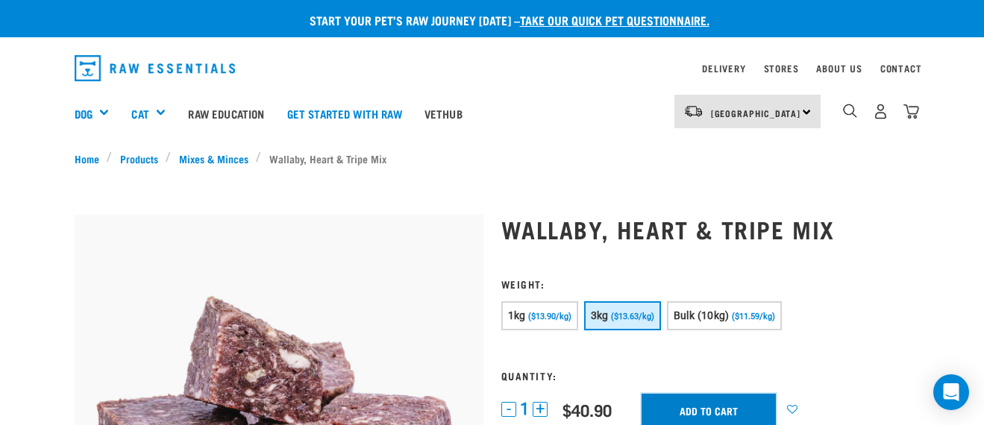
click at [711, 402] on input "Add to cart" at bounding box center [709, 409] width 134 height 31
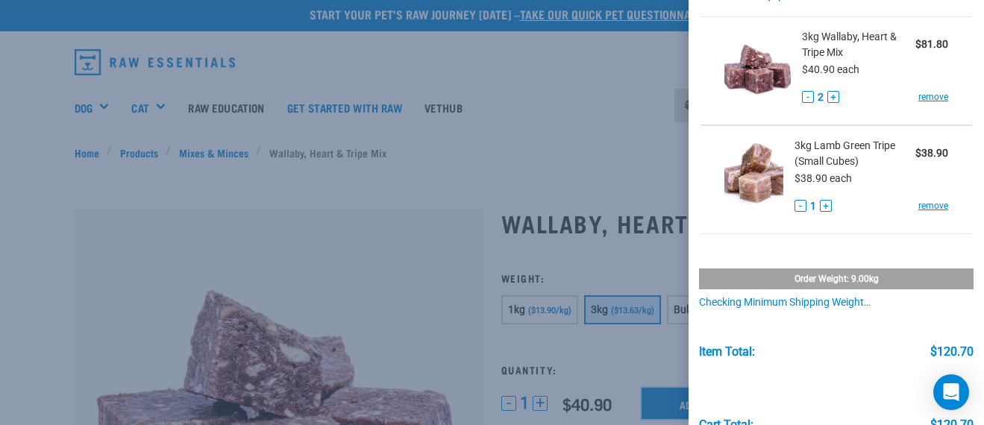
scroll to position [68, 0]
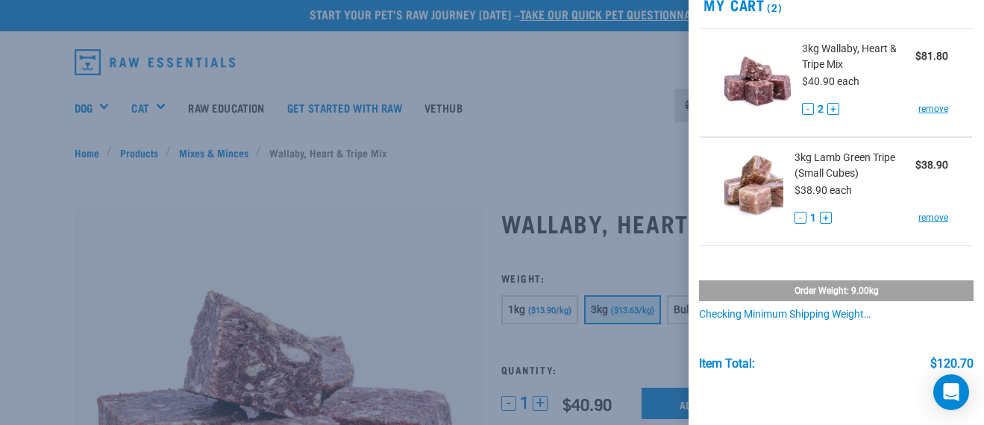
click at [810, 109] on button "-" at bounding box center [808, 109] width 12 height 12
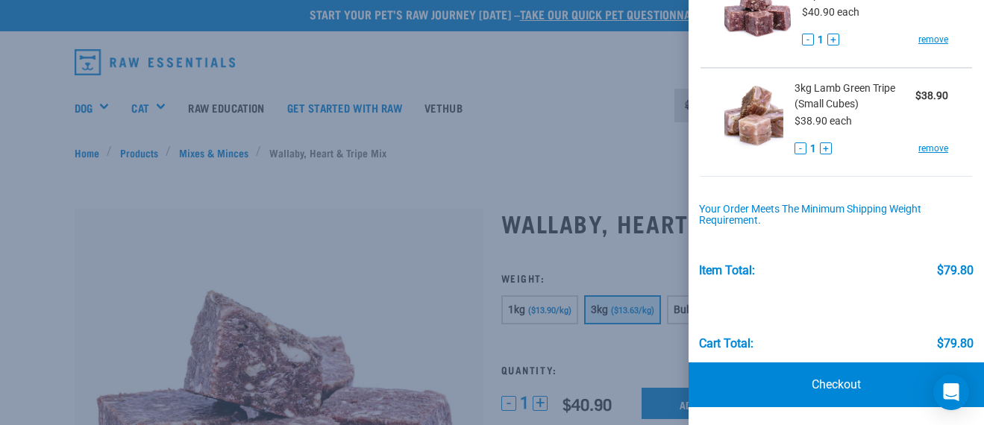
scroll to position [137, 0]
click at [866, 388] on link "Checkout" at bounding box center [837, 385] width 296 height 45
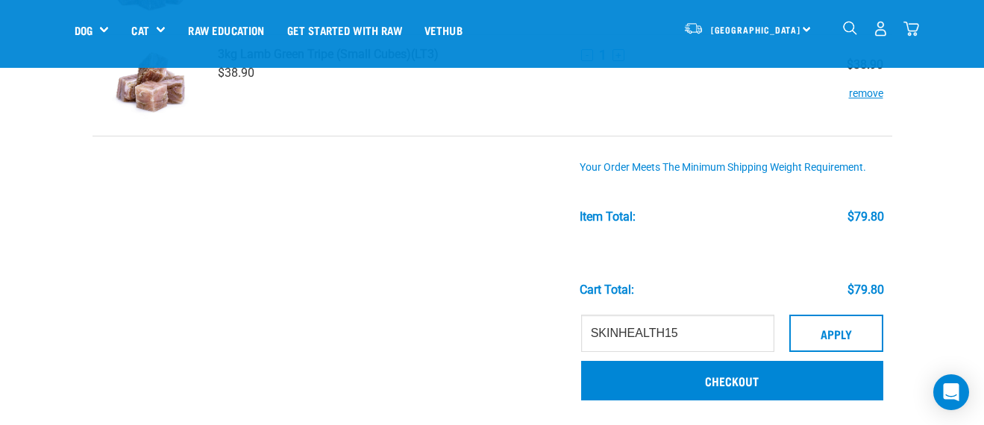
scroll to position [198, 0]
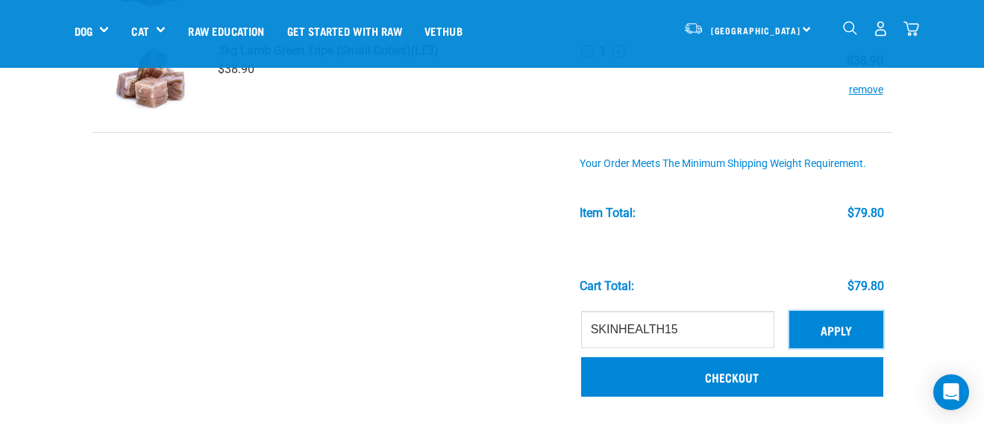
click at [822, 332] on button "Apply" at bounding box center [837, 329] width 94 height 37
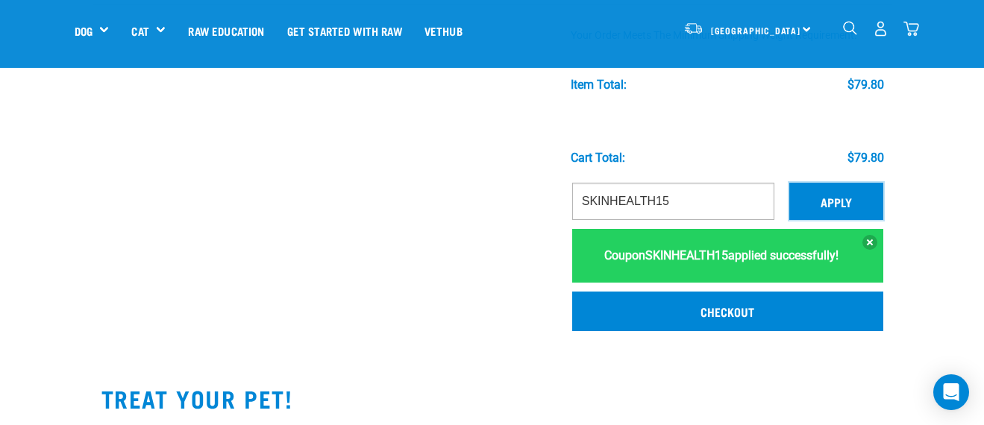
scroll to position [328, 0]
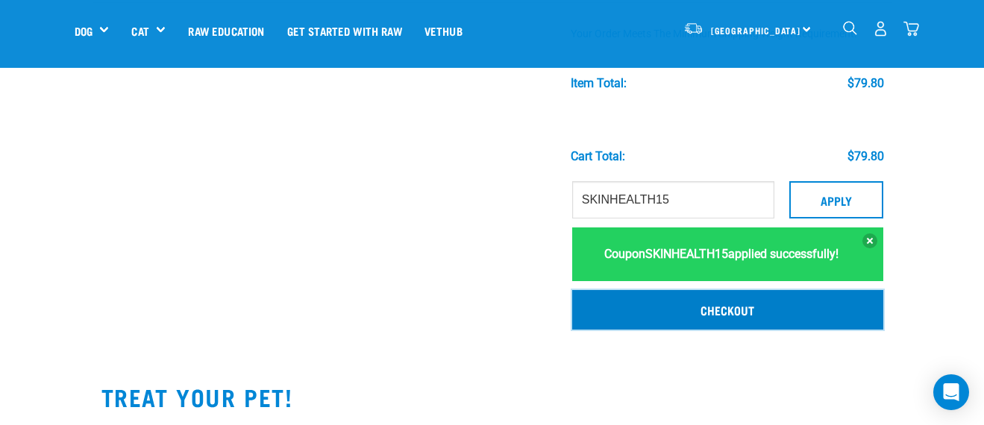
click at [756, 301] on link "Checkout" at bounding box center [727, 309] width 311 height 39
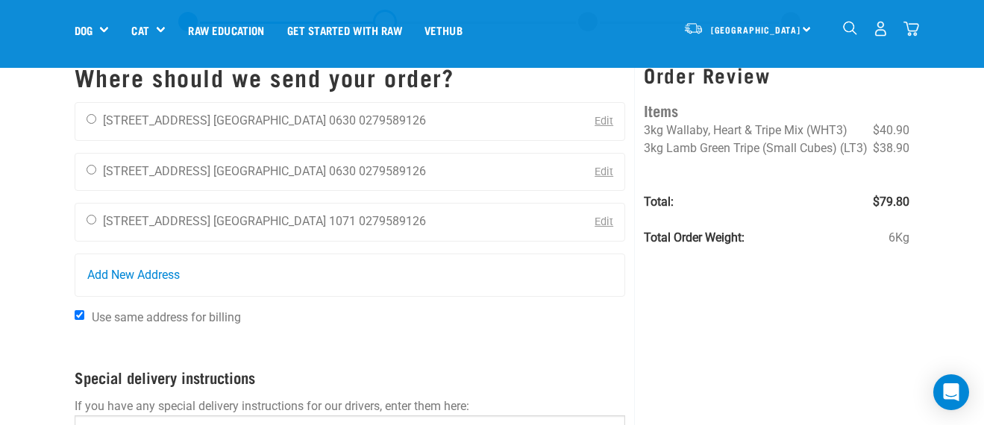
scroll to position [68, 0]
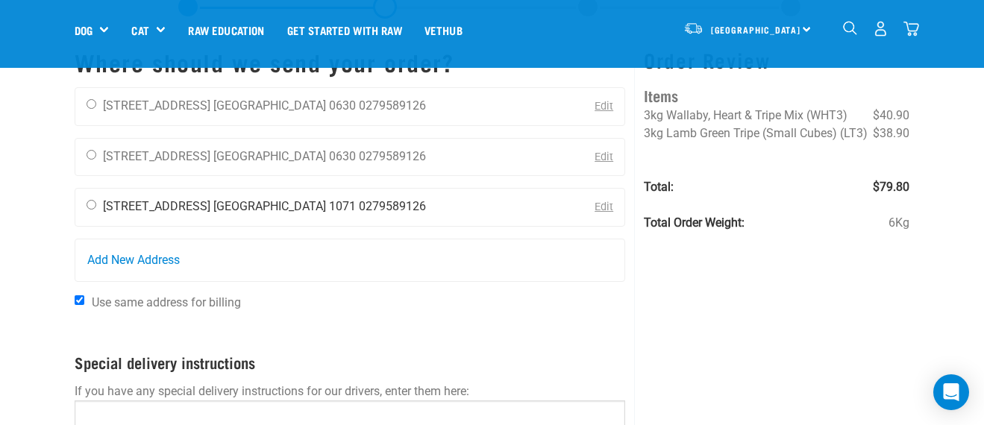
click at [278, 216] on div "Keren Liao 47C Waimarie Street Auckland 1071 0279589126" at bounding box center [256, 207] width 362 height 37
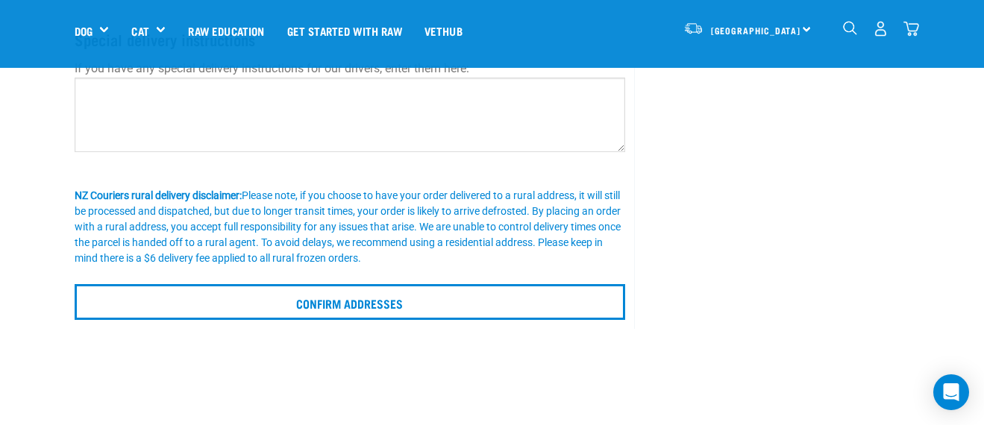
scroll to position [399, 0]
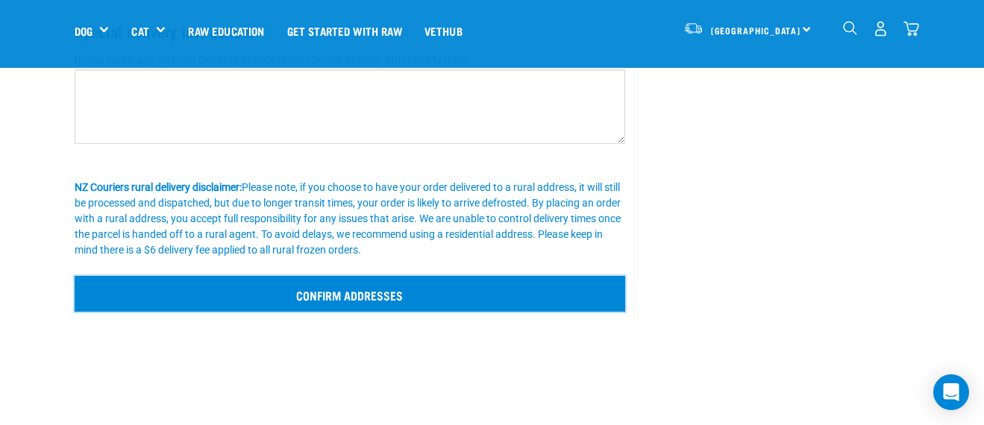
click at [453, 302] on input "Confirm addresses" at bounding box center [351, 294] width 552 height 36
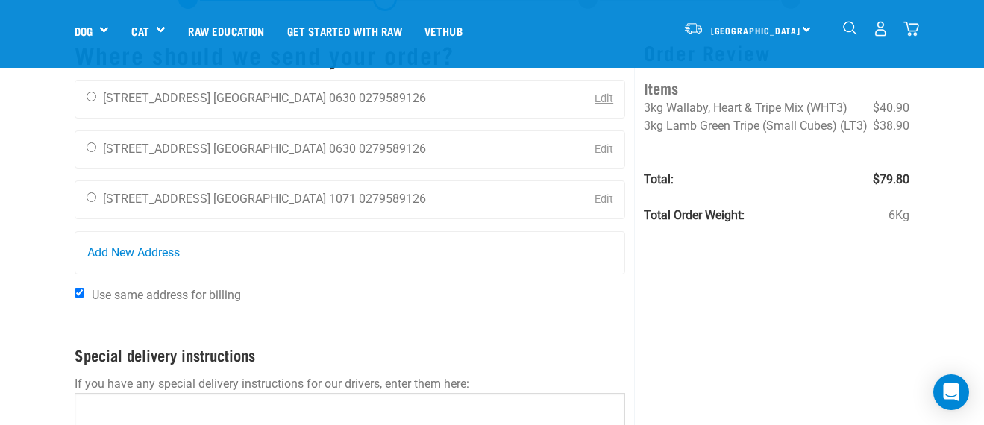
scroll to position [0, 0]
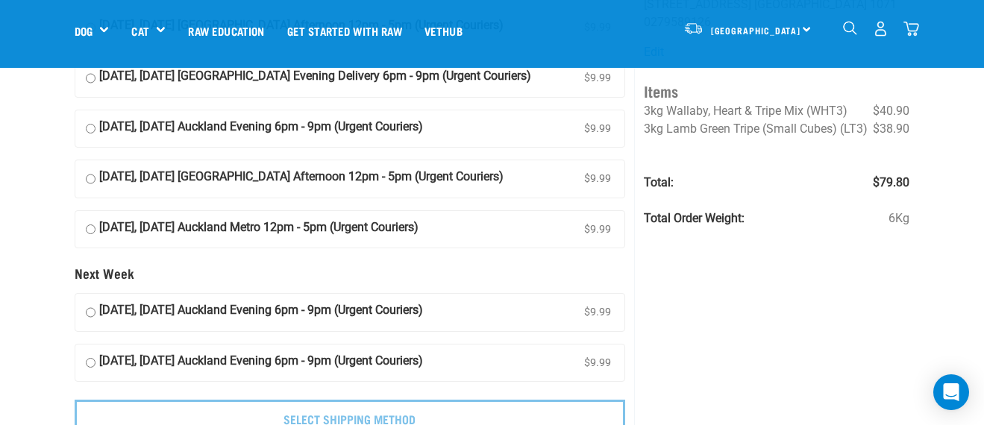
scroll to position [122, 0]
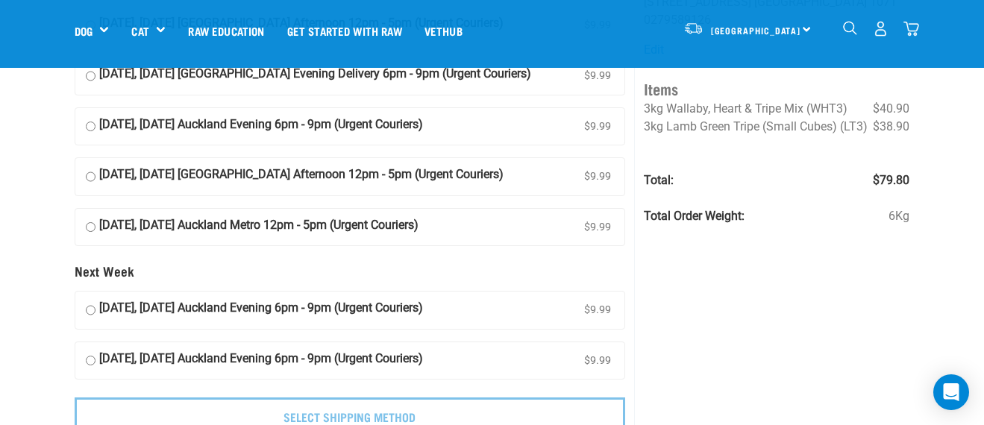
click at [94, 357] on input "21 October, Tuesday Auckland Evening 6pm - 9pm (Urgent Couriers) $9.99" at bounding box center [91, 361] width 10 height 22
radio input "true"
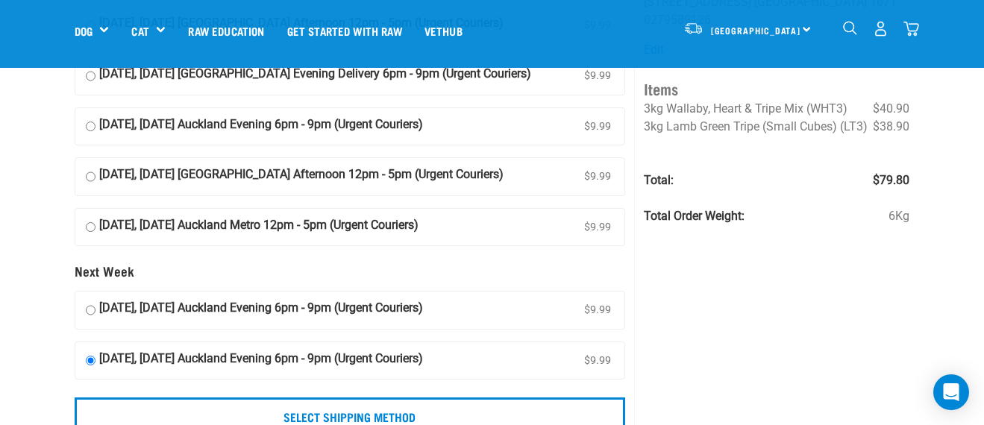
scroll to position [178, 0]
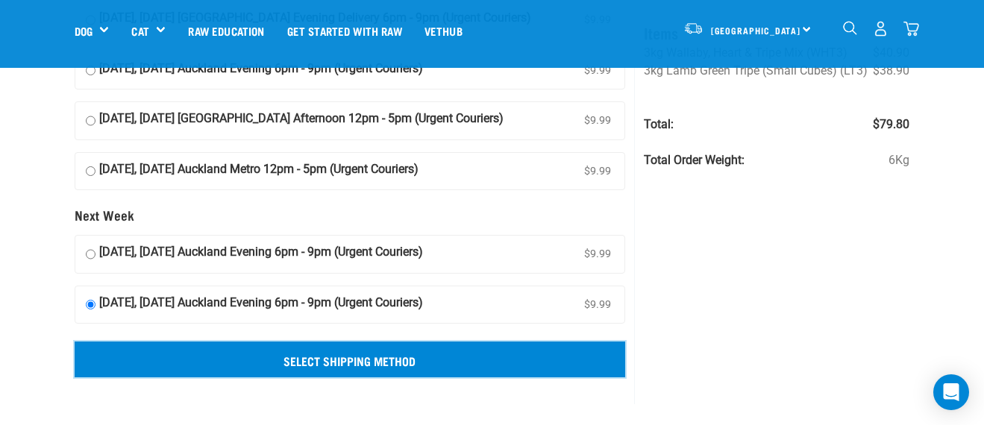
click at [338, 357] on input "Select Shipping Method" at bounding box center [351, 360] width 552 height 36
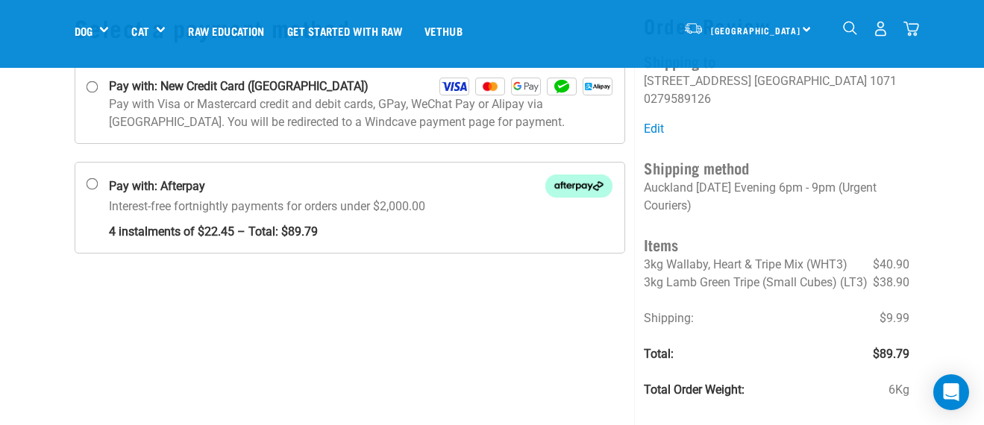
scroll to position [107, 0]
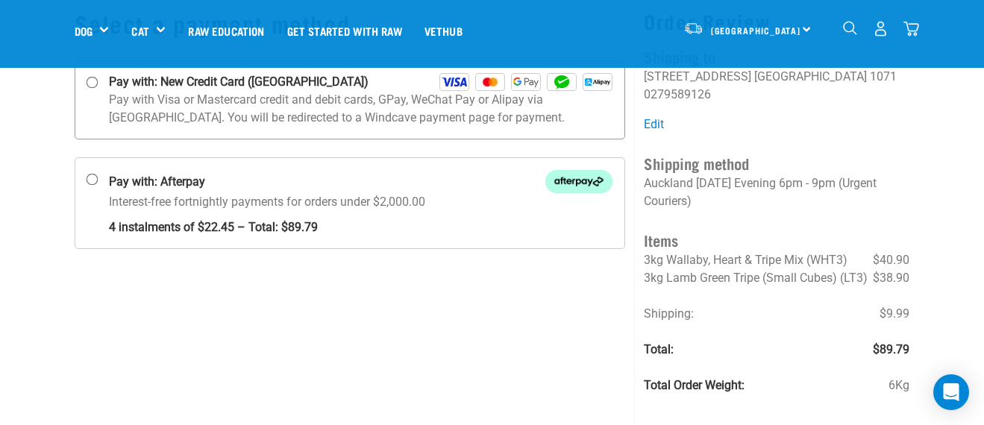
click at [419, 118] on p "Pay with Visa or Mastercard credit and debit cards, GPay, WeChat Pay or Alipay …" at bounding box center [361, 109] width 505 height 36
click at [98, 89] on input "Pay with: New Credit Card ([GEOGRAPHIC_DATA])" at bounding box center [92, 83] width 12 height 12
radio input "true"
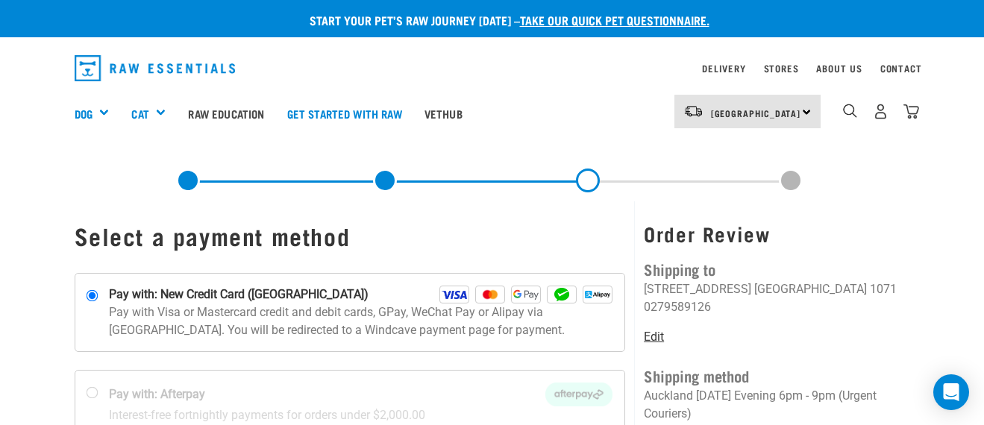
click at [658, 330] on link "Edit" at bounding box center [654, 337] width 20 height 14
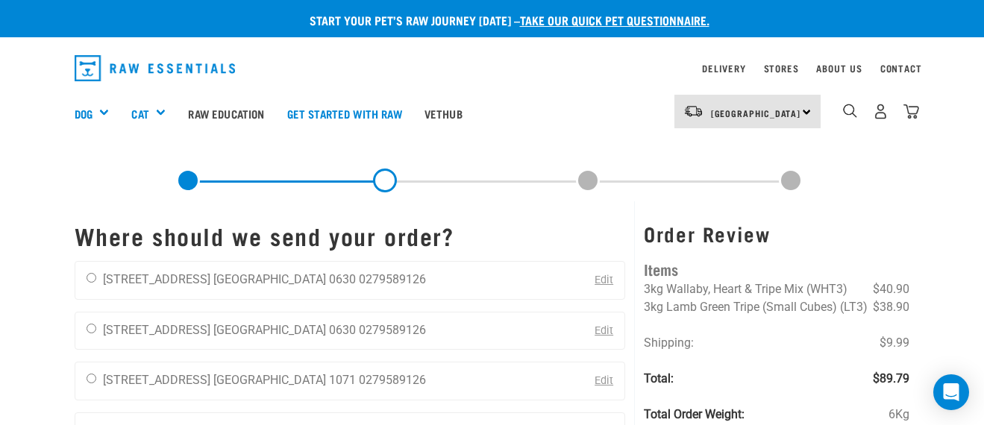
click at [585, 188] on span at bounding box center [588, 181] width 24 height 24
click at [187, 184] on link at bounding box center [188, 181] width 24 height 24
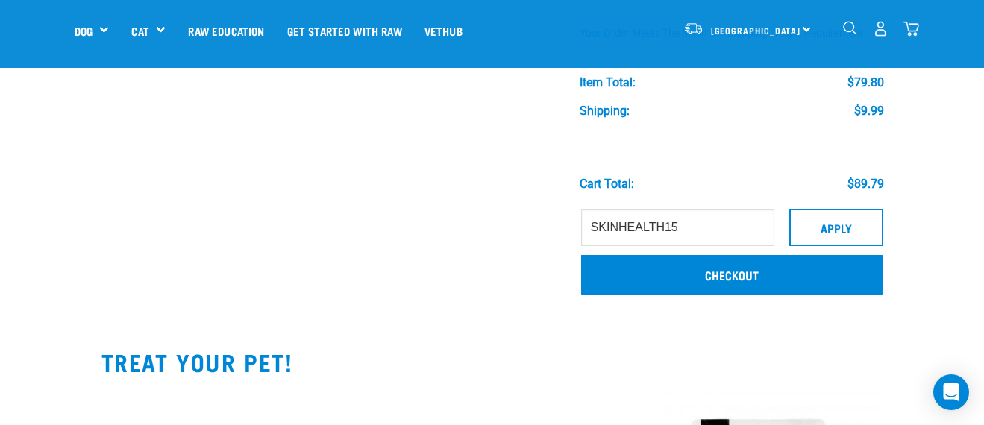
scroll to position [333, 0]
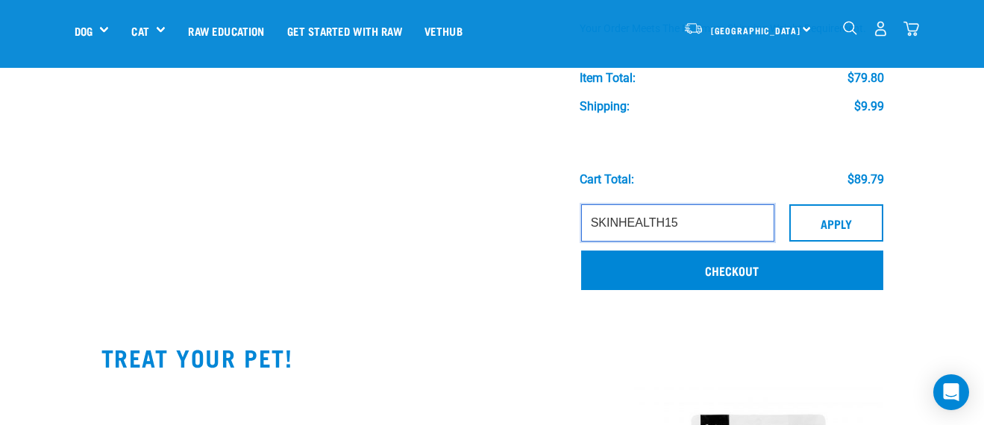
click at [701, 212] on input "SKINHEALTH15" at bounding box center [677, 222] width 193 height 37
click at [707, 230] on input "SKINHEALTH15" at bounding box center [677, 222] width 193 height 37
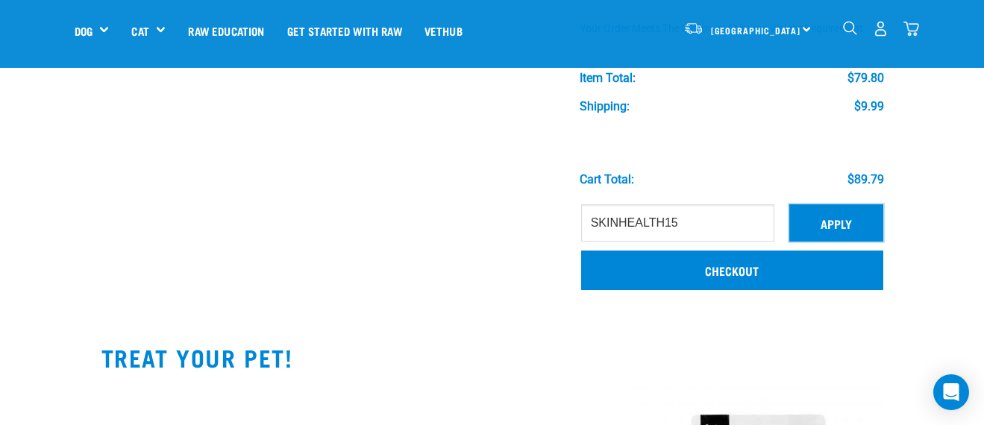
click at [843, 219] on button "Apply" at bounding box center [837, 222] width 94 height 37
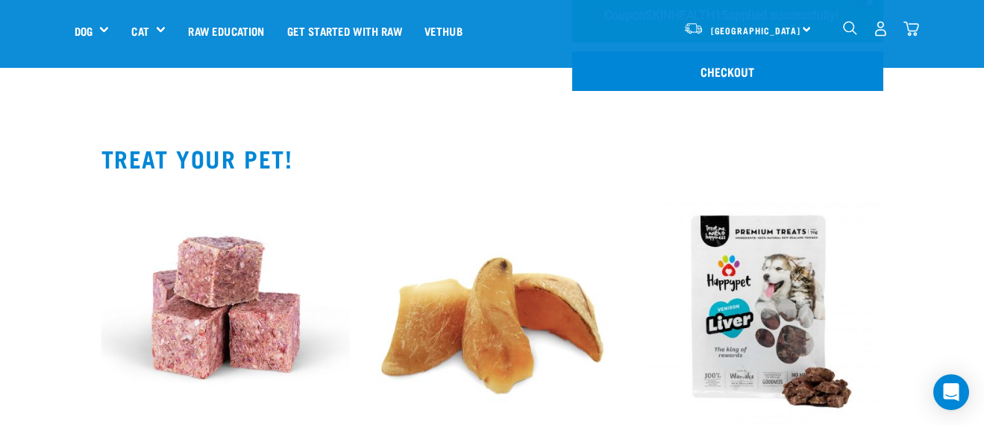
scroll to position [844, 0]
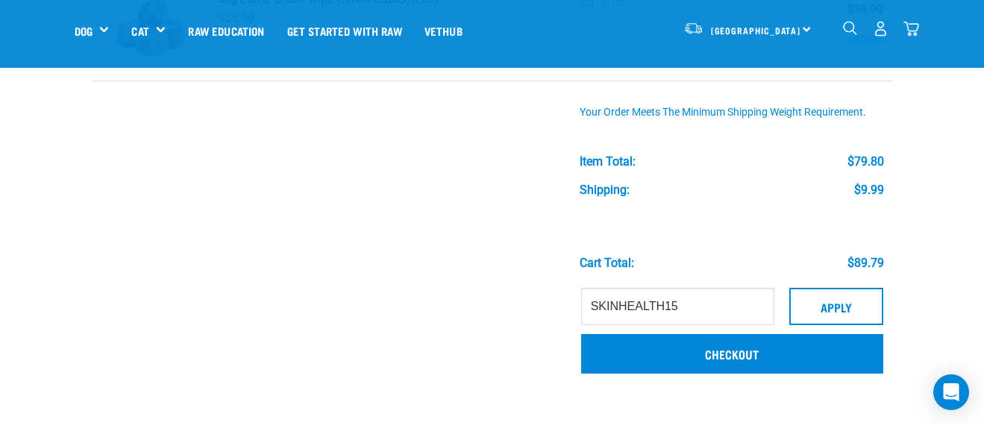
scroll to position [250, 0]
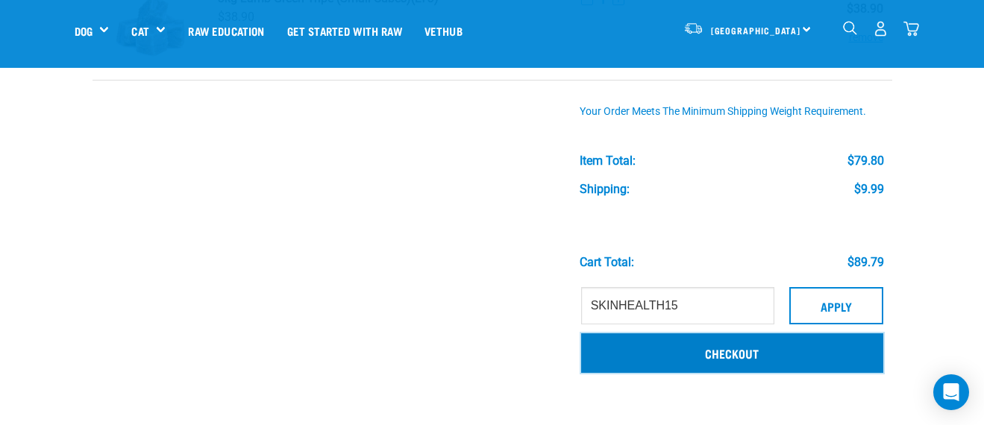
click at [731, 358] on link "Checkout" at bounding box center [732, 353] width 302 height 39
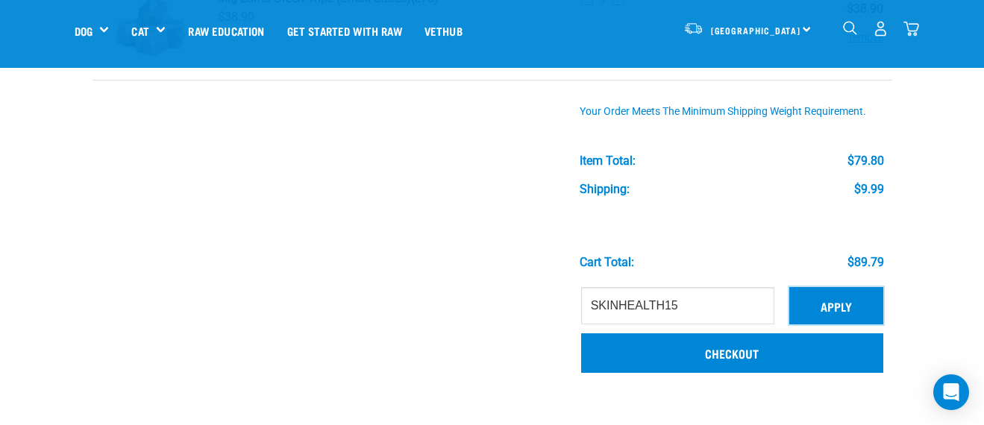
click at [827, 294] on button "Apply" at bounding box center [837, 305] width 94 height 37
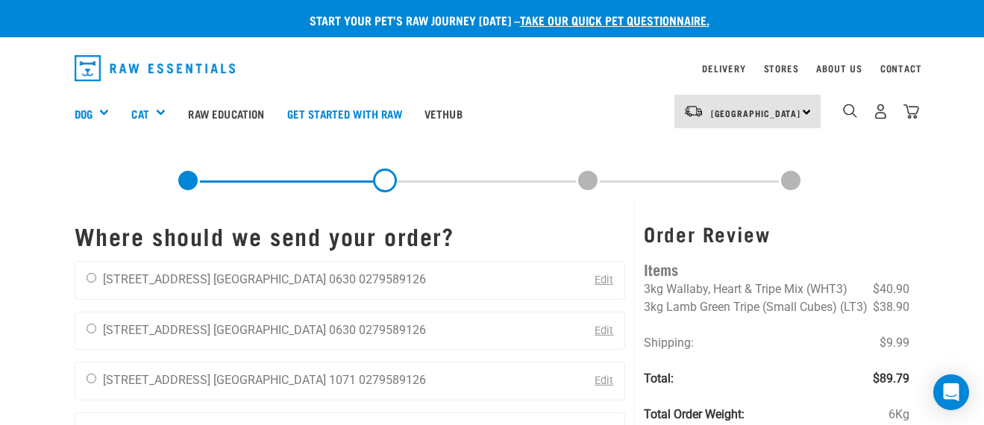
click at [188, 177] on link at bounding box center [188, 181] width 24 height 24
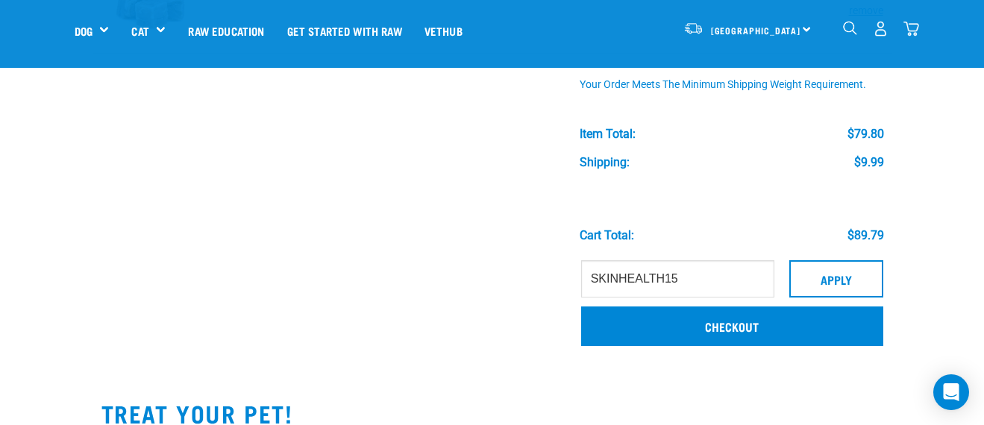
scroll to position [278, 0]
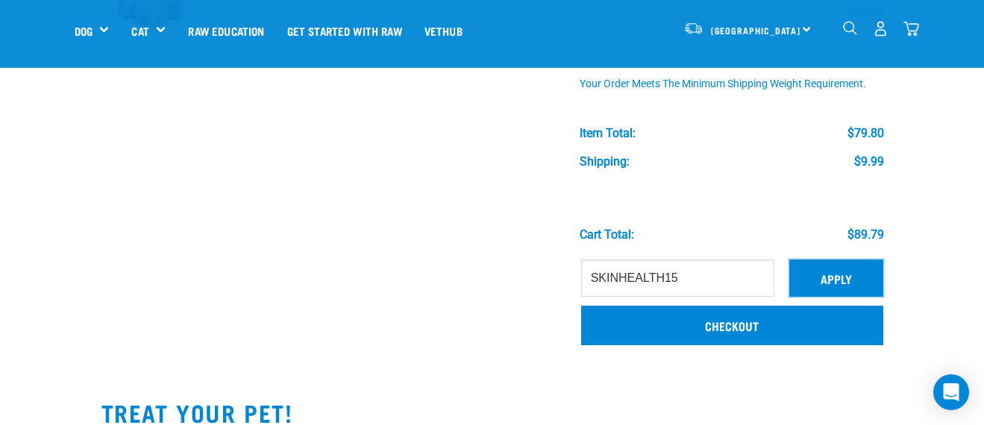
click at [823, 276] on button "Apply" at bounding box center [837, 278] width 94 height 37
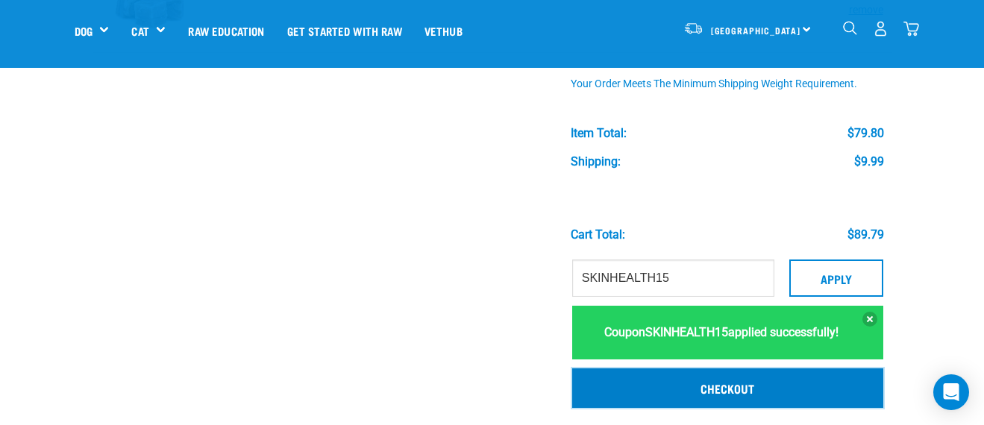
click at [802, 389] on link "Checkout" at bounding box center [727, 388] width 311 height 39
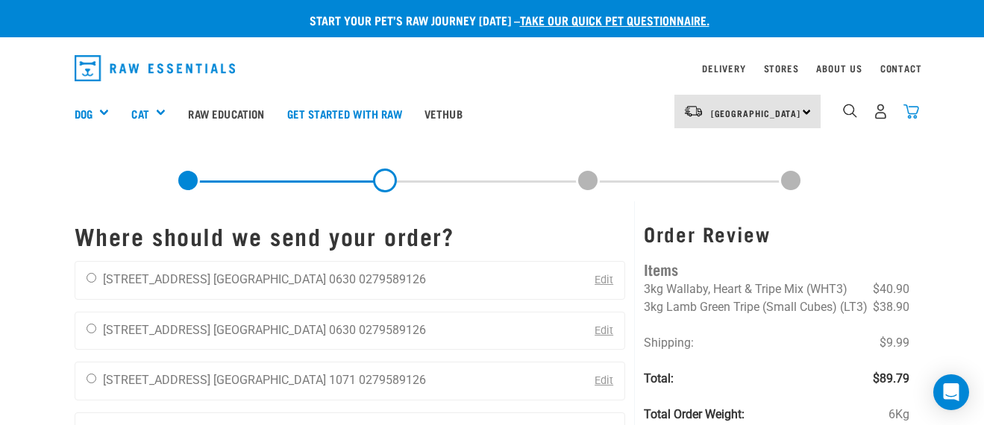
click at [911, 107] on img "dropdown navigation" at bounding box center [912, 112] width 16 height 16
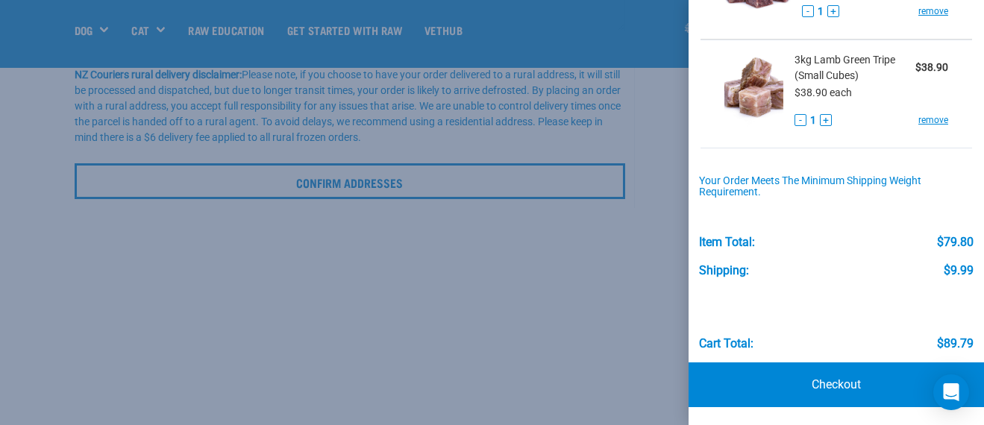
scroll to position [514, 0]
